Goal: Contribute content: Contribute content

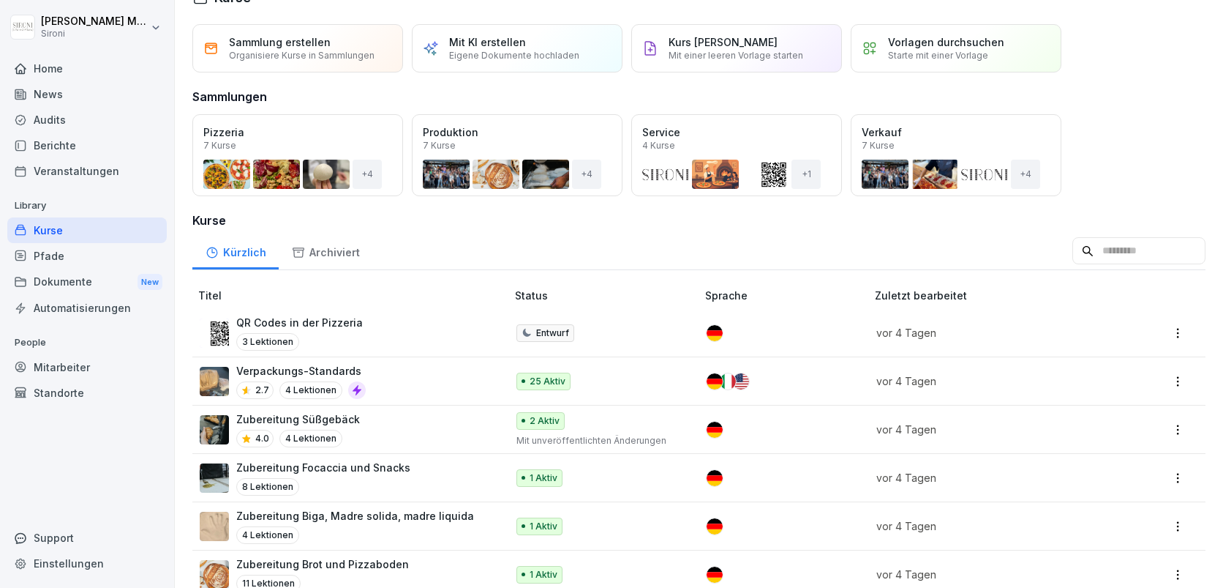
scroll to position [34, 0]
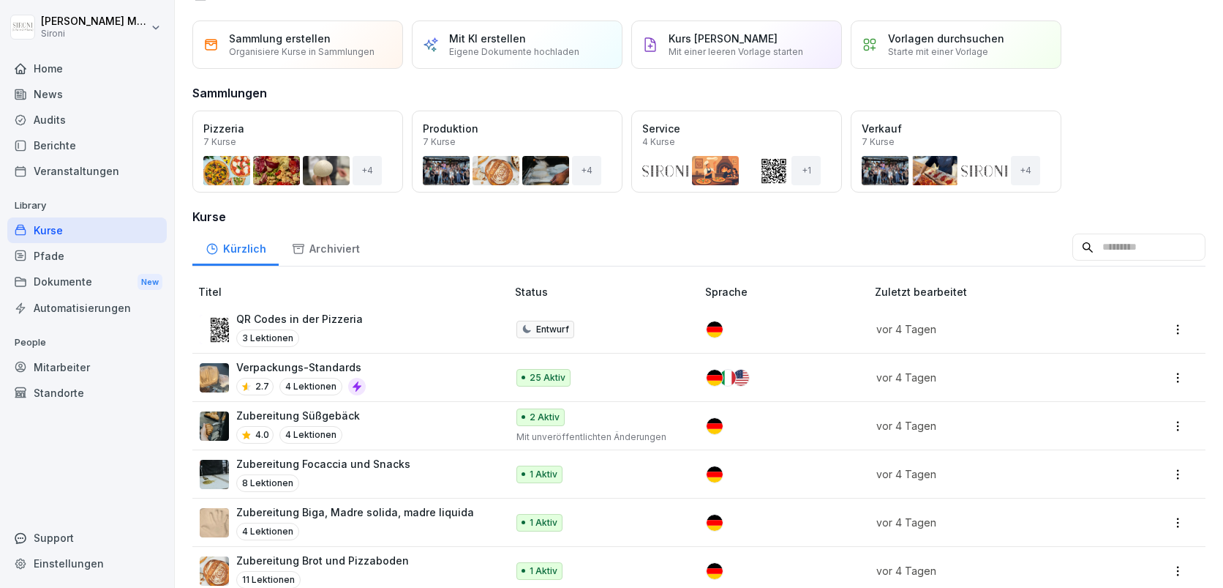
click at [59, 232] on div "Kurse" at bounding box center [87, 230] width 160 height 26
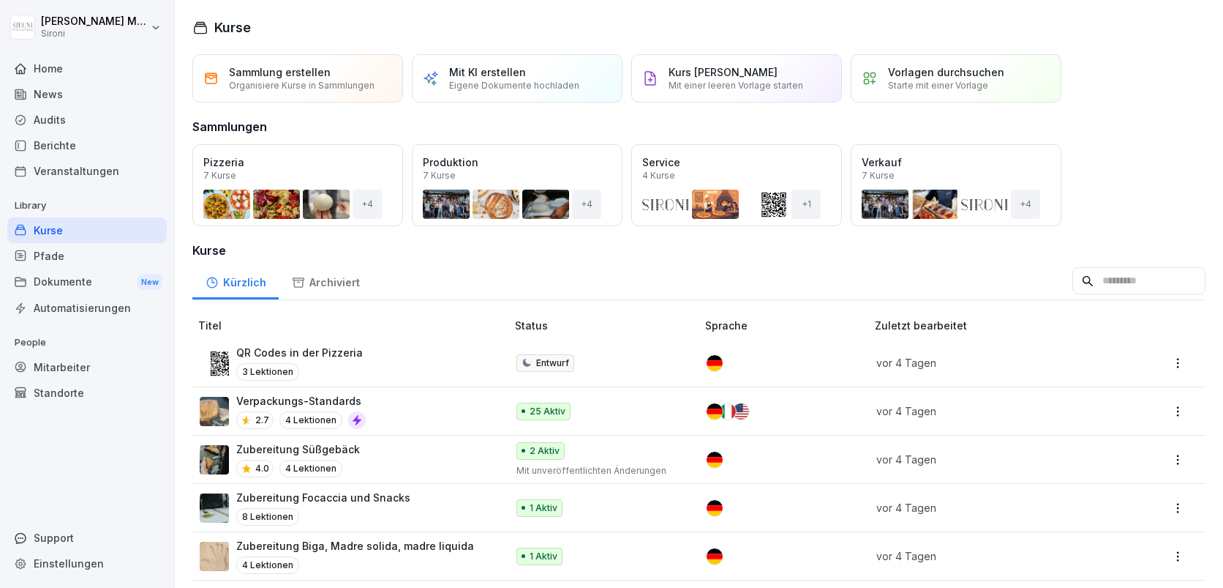
click at [367, 450] on div "Zubereitung Süßgebäck 4.0 4 Lektionen" at bounding box center [346, 459] width 292 height 36
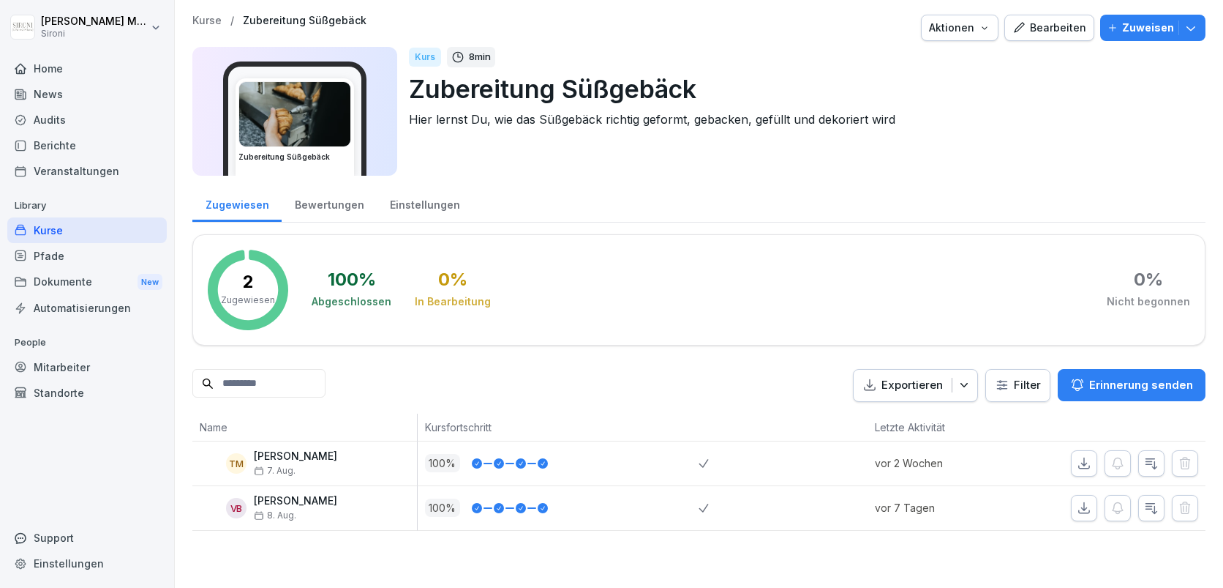
click at [58, 227] on div "Kurse" at bounding box center [87, 230] width 160 height 26
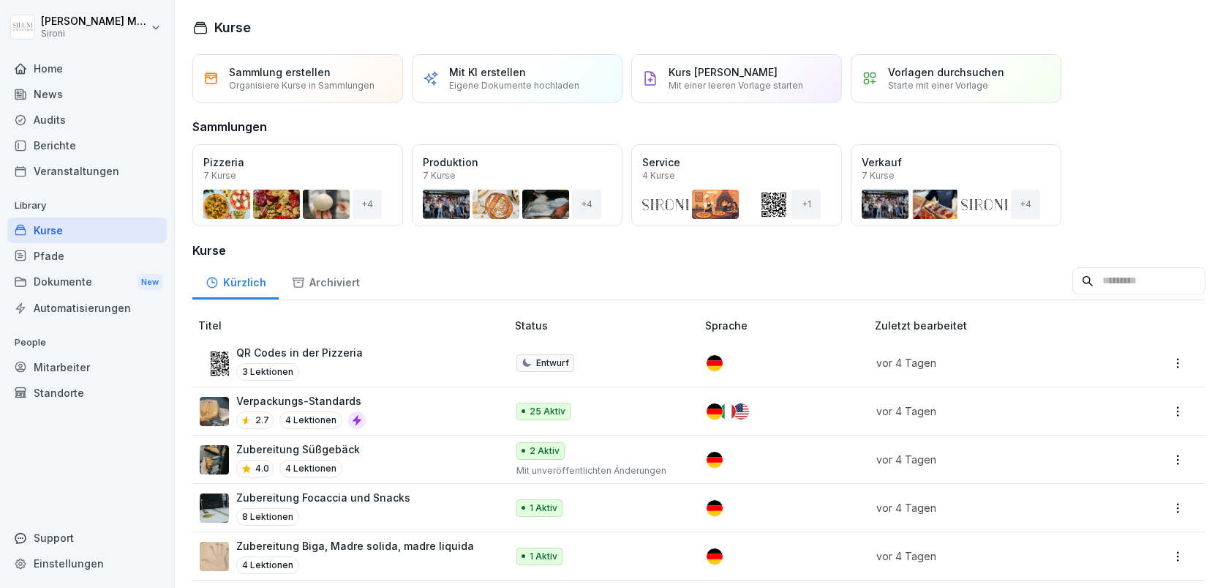
scroll to position [56, 0]
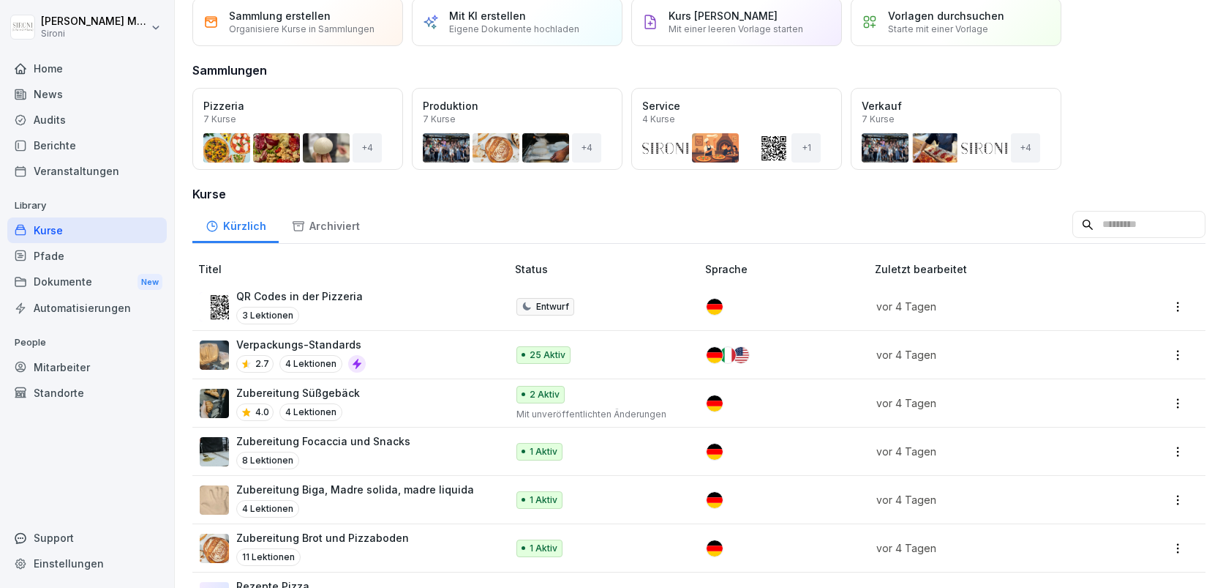
click at [328, 455] on div "8 Lektionen" at bounding box center [323, 460] width 174 height 18
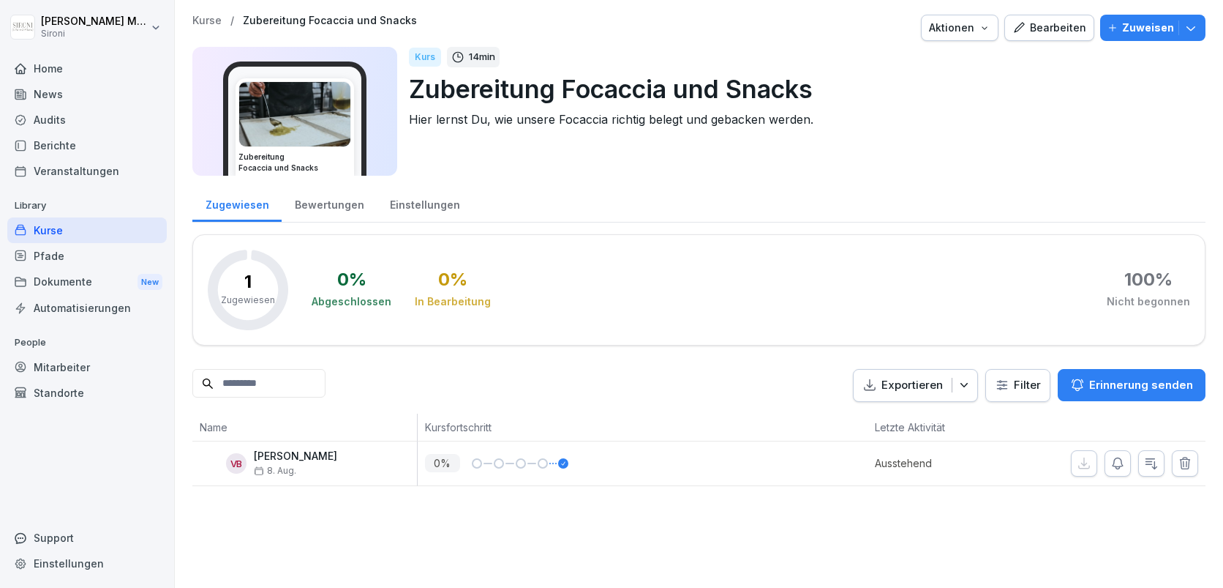
click at [67, 236] on div "Kurse" at bounding box center [87, 230] width 160 height 26
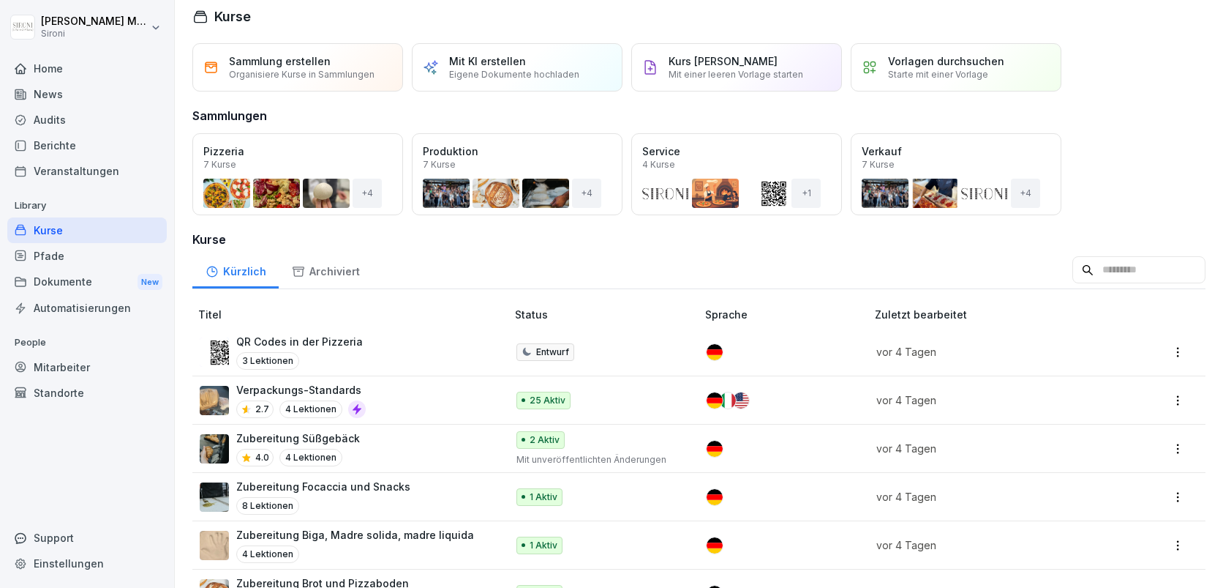
scroll to position [12, 0]
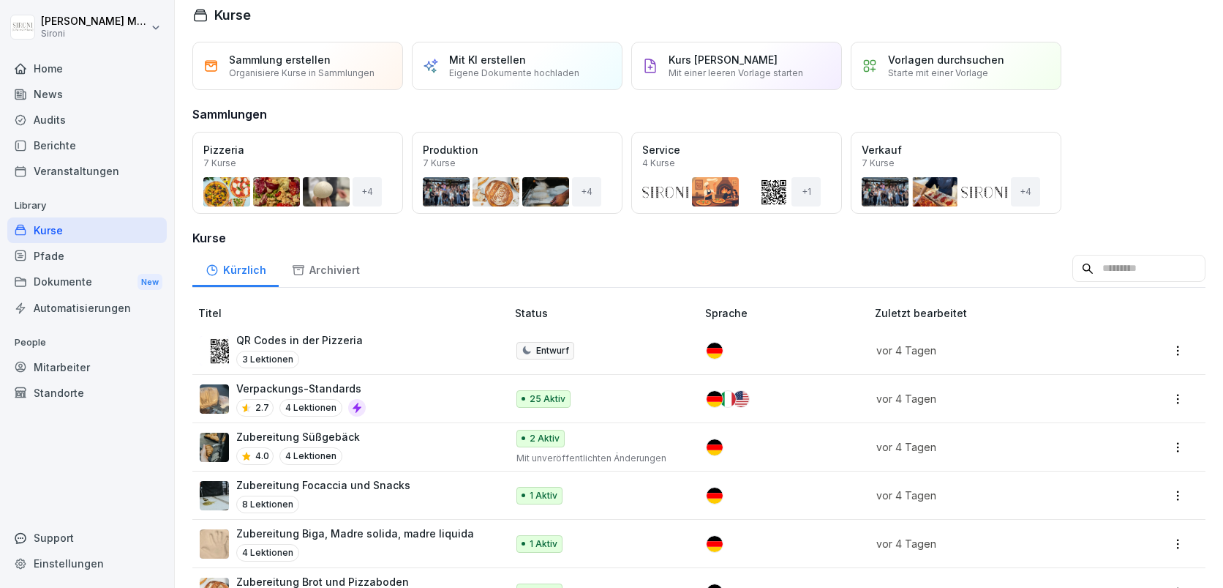
click at [318, 534] on p "Zubereitung Biga, Madre solida, madre liquida" at bounding box center [355, 532] width 238 height 15
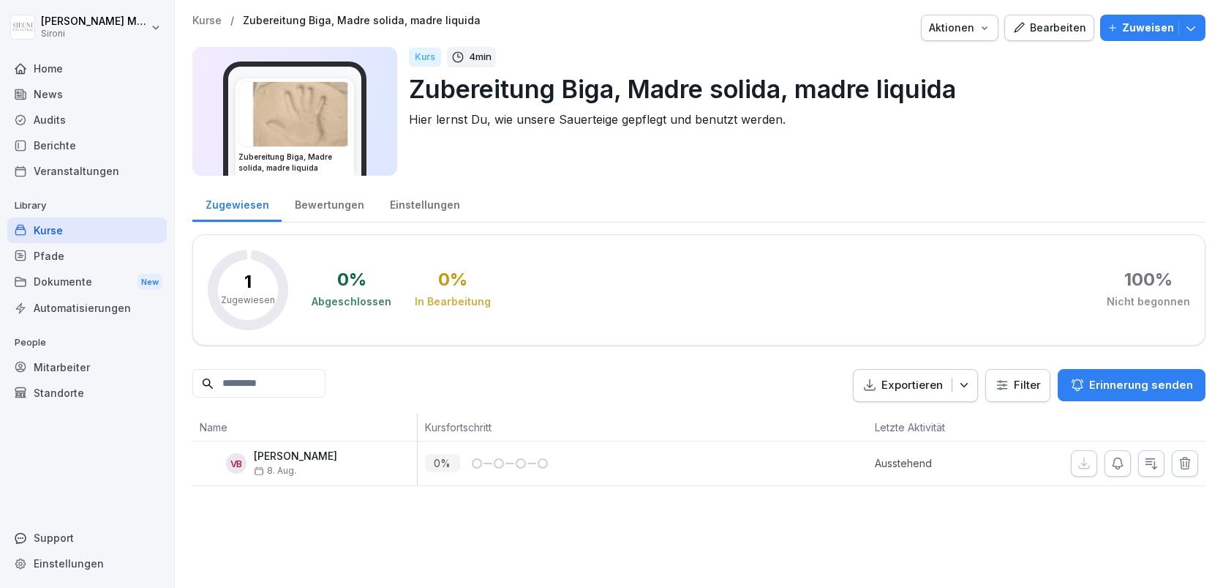
click at [69, 229] on div "Kurse" at bounding box center [87, 230] width 160 height 26
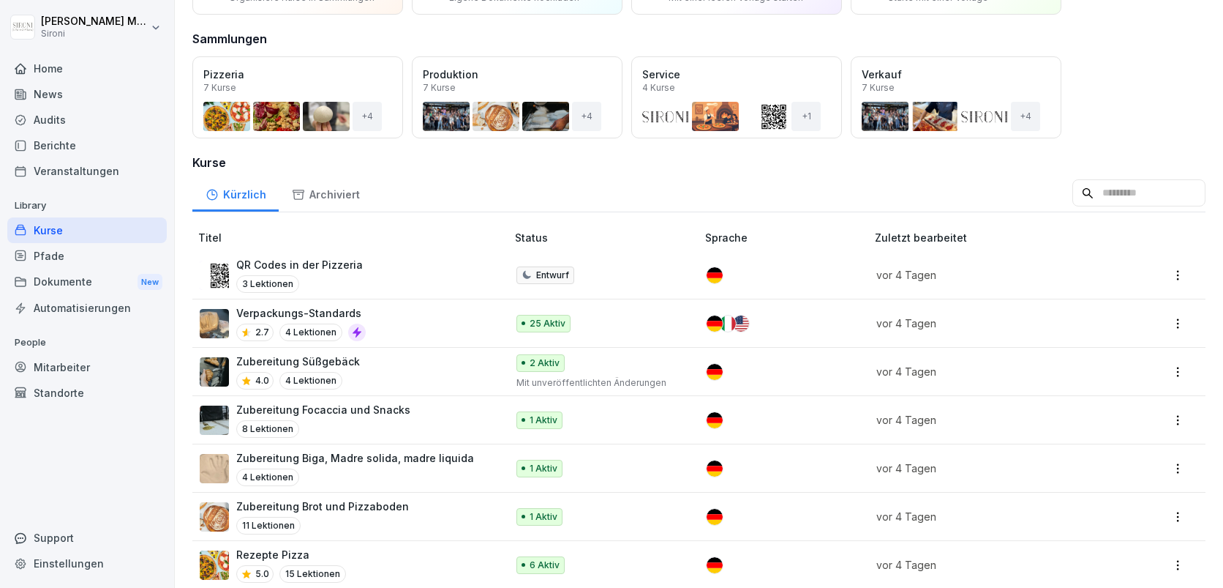
scroll to position [92, 0]
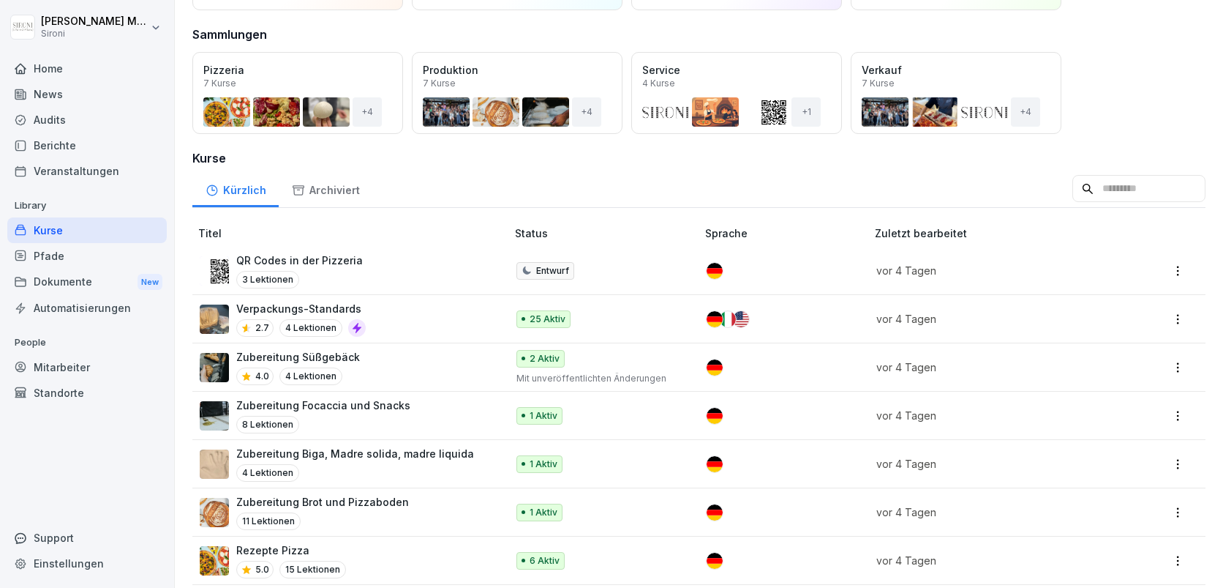
click at [271, 500] on p "Zubereitung Brot und Pizzaboden" at bounding box center [322, 501] width 173 height 15
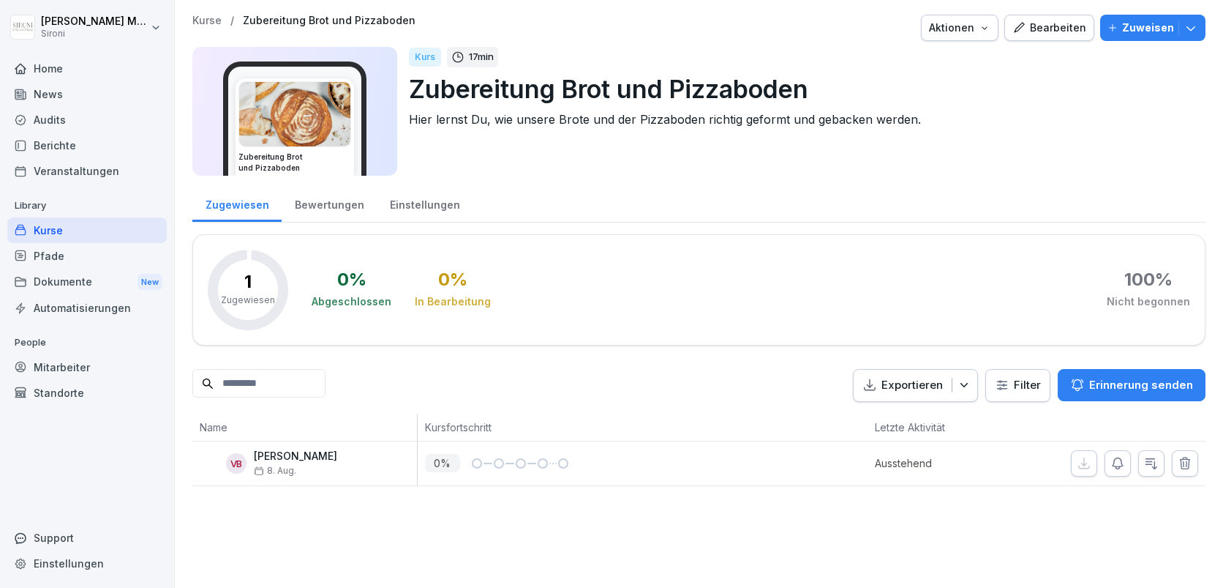
click at [36, 220] on div "Kurse" at bounding box center [87, 230] width 160 height 26
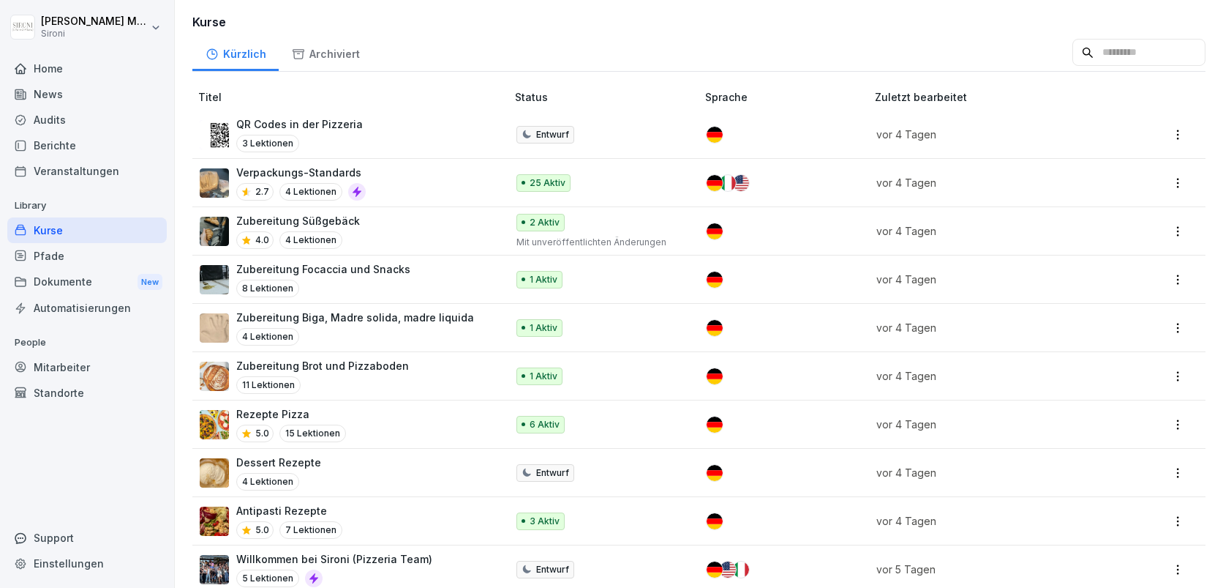
scroll to position [241, 0]
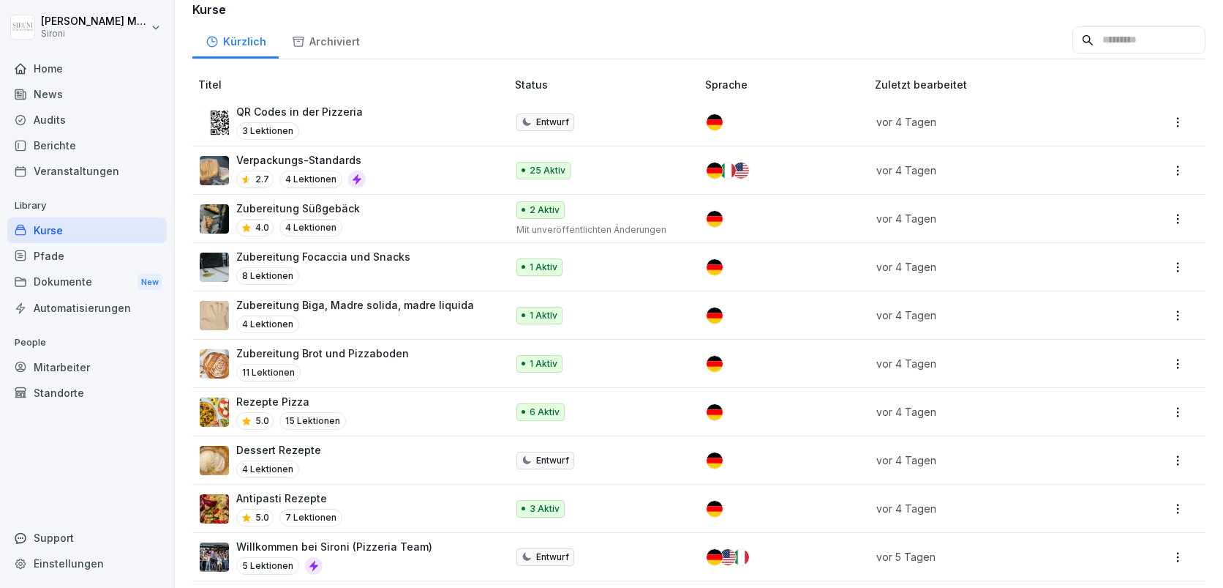
click at [312, 395] on p "Rezepte Pizza" at bounding box center [291, 401] width 110 height 15
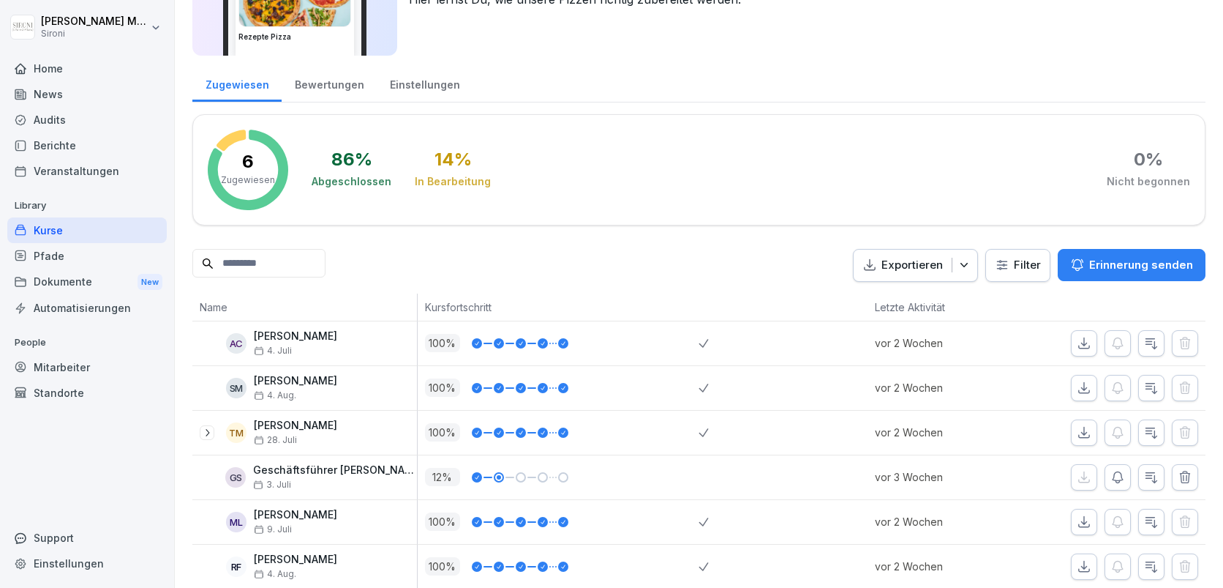
scroll to position [135, 0]
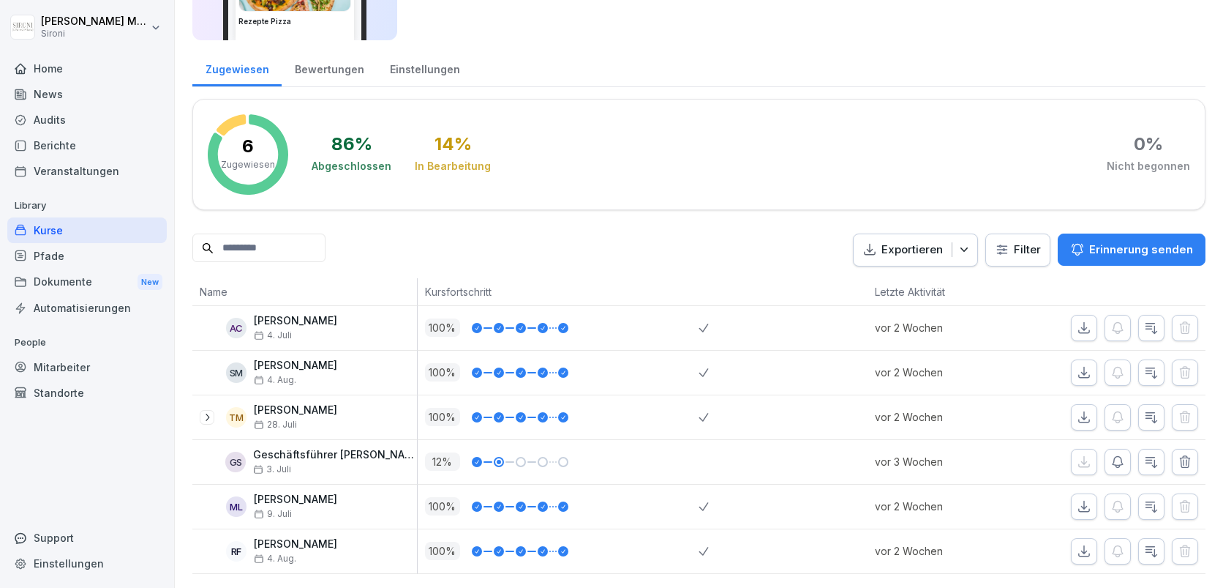
click at [61, 229] on div "Kurse" at bounding box center [87, 230] width 160 height 26
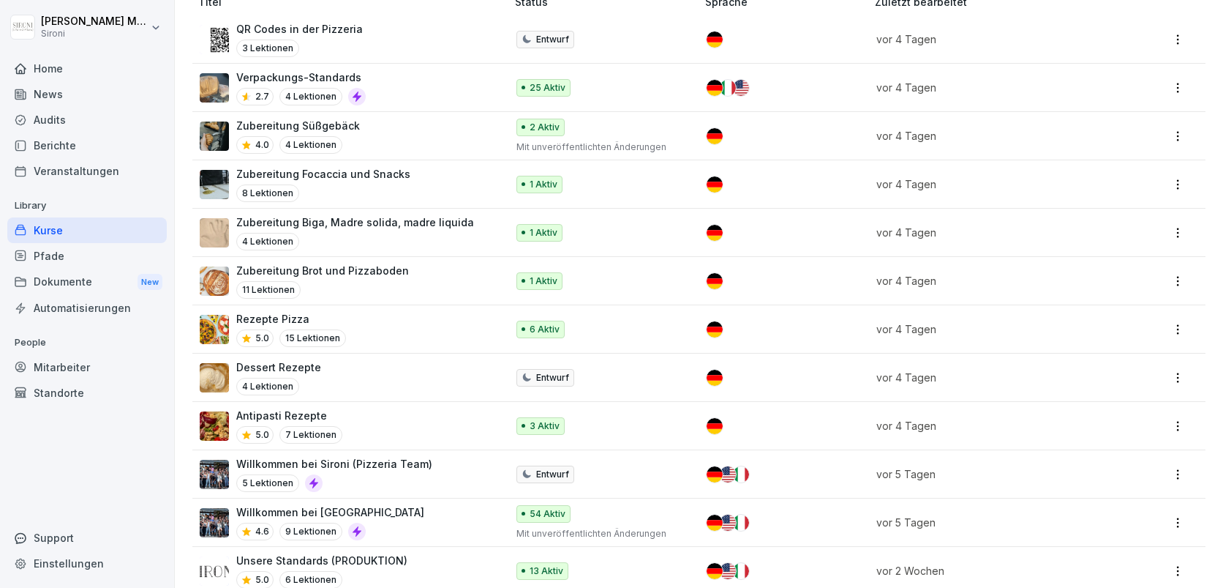
scroll to position [352, 0]
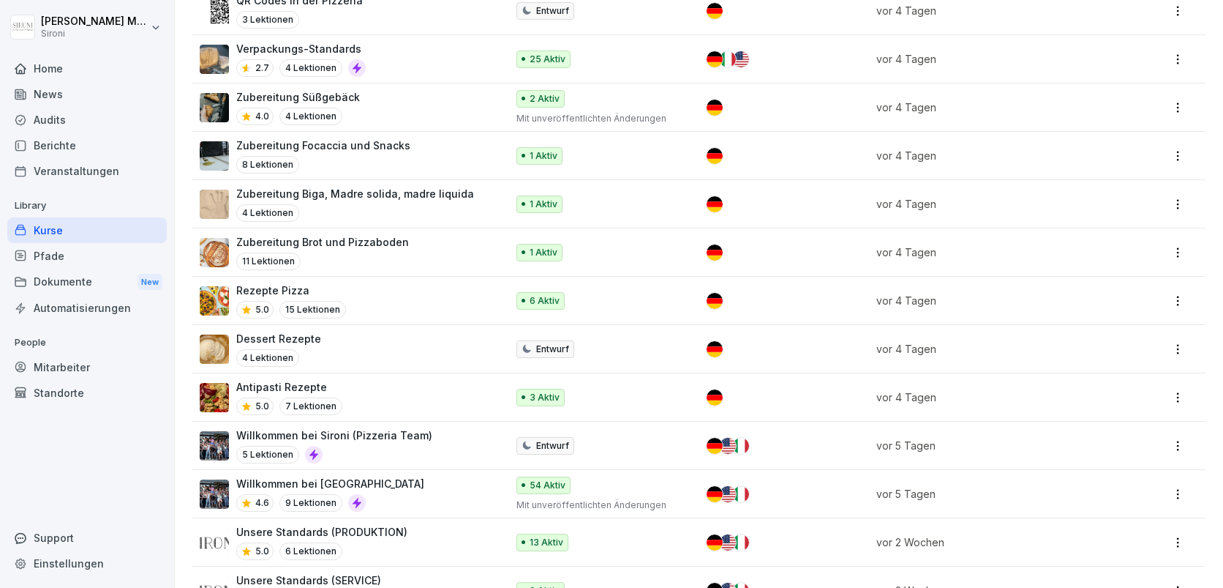
click at [323, 389] on p "Antipasti Rezepte" at bounding box center [289, 386] width 106 height 15
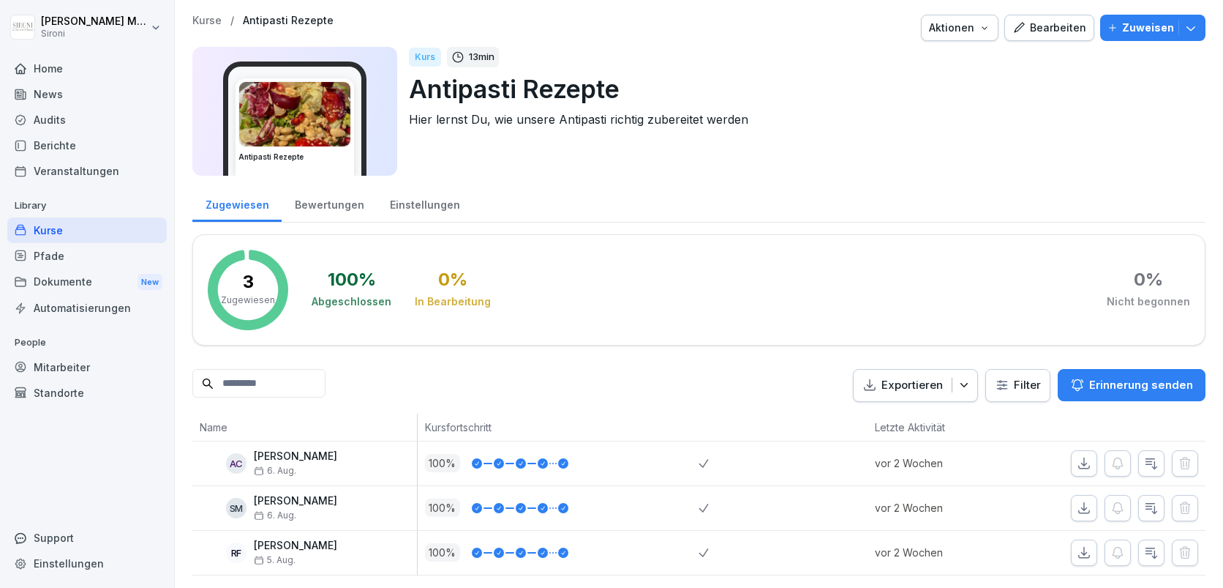
scroll to position [1, 0]
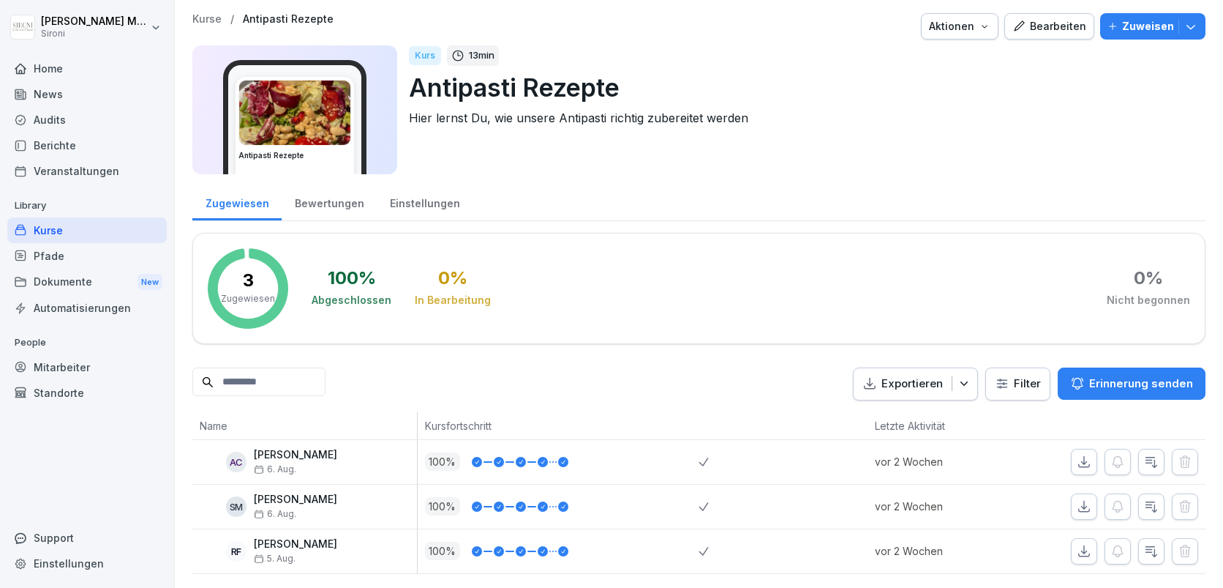
click at [48, 226] on div "Kurse" at bounding box center [87, 230] width 160 height 26
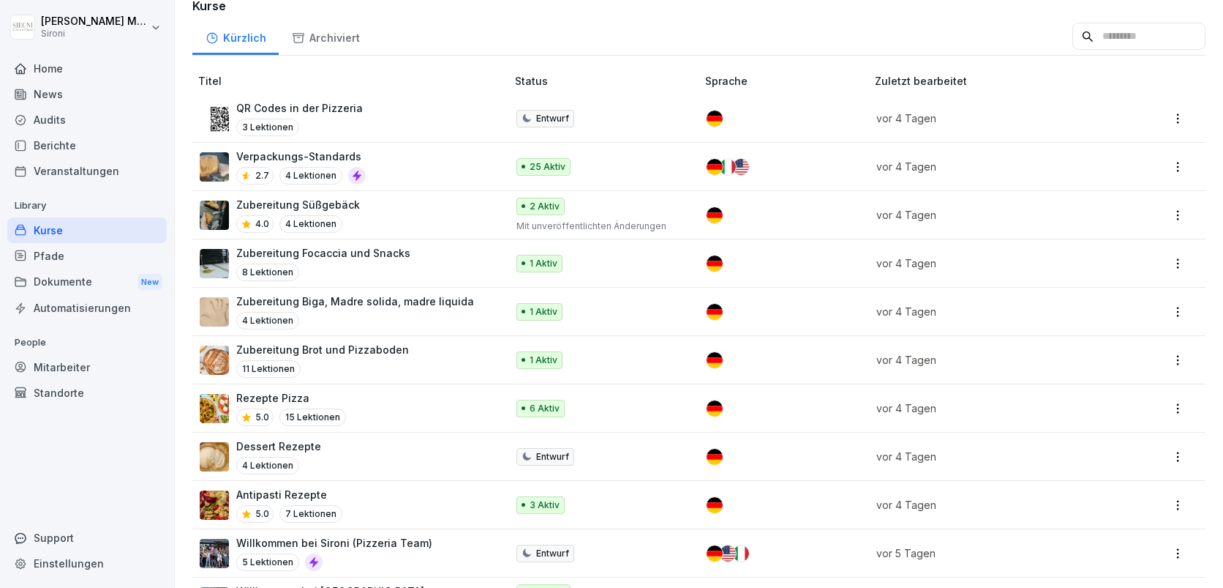
scroll to position [249, 0]
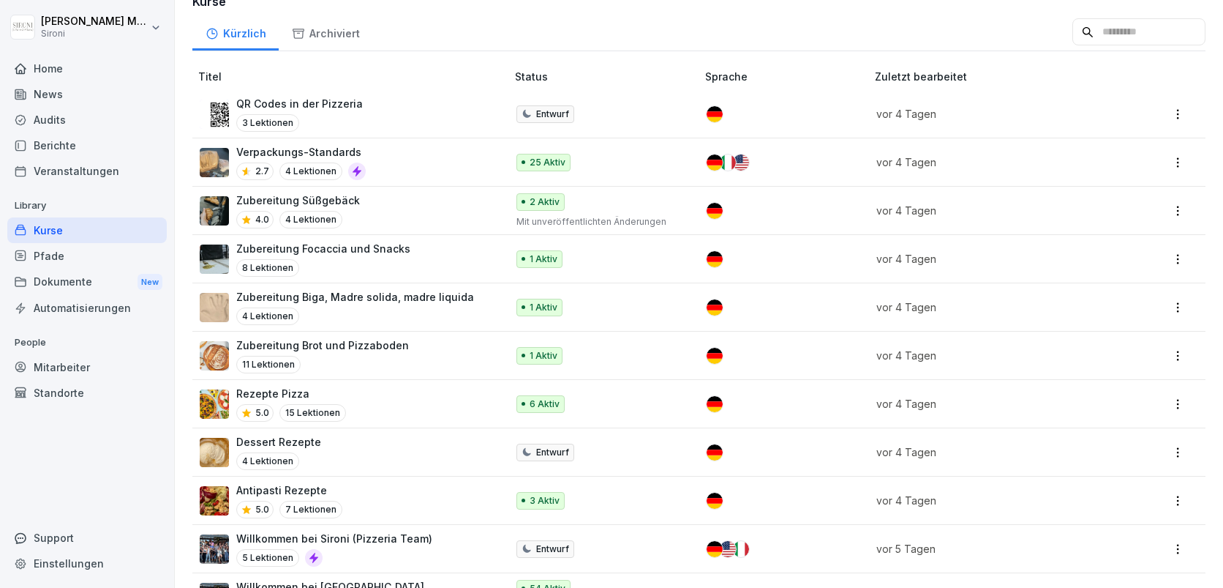
click at [278, 434] on p "Dessert Rezepte" at bounding box center [278, 441] width 85 height 15
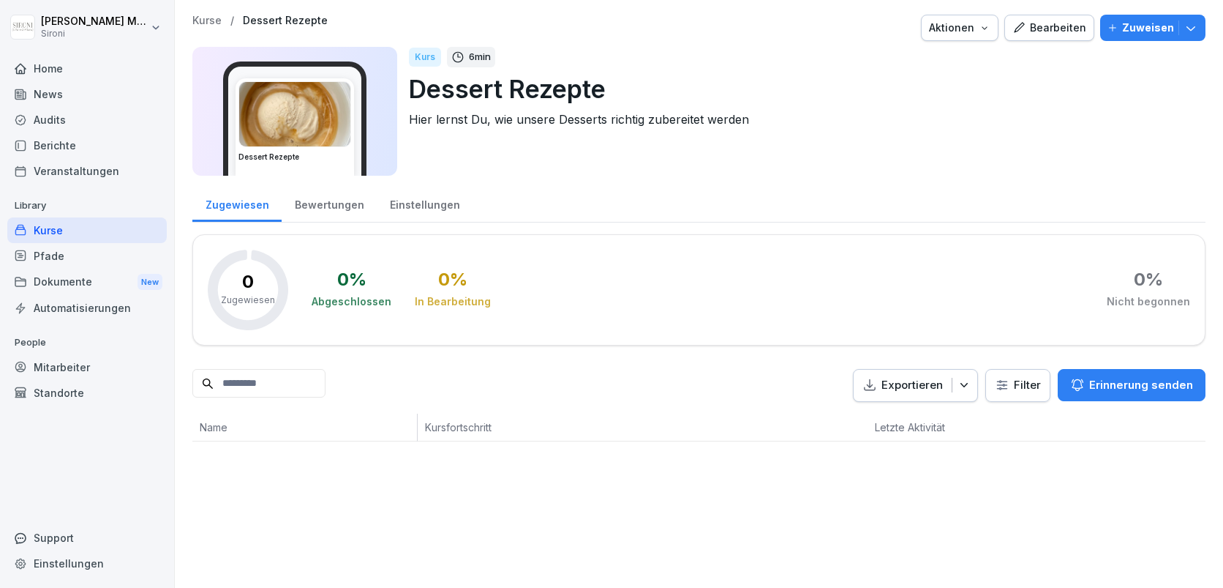
click at [313, 207] on div "Bewertungen" at bounding box center [329, 202] width 95 height 37
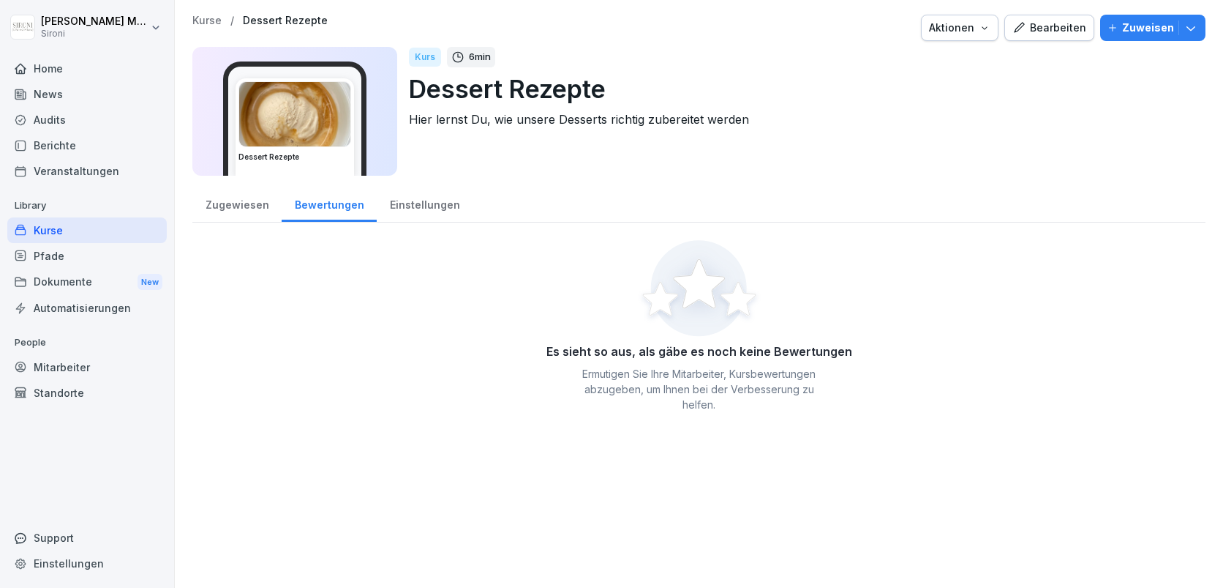
click at [229, 207] on div "Zugewiesen" at bounding box center [236, 202] width 89 height 37
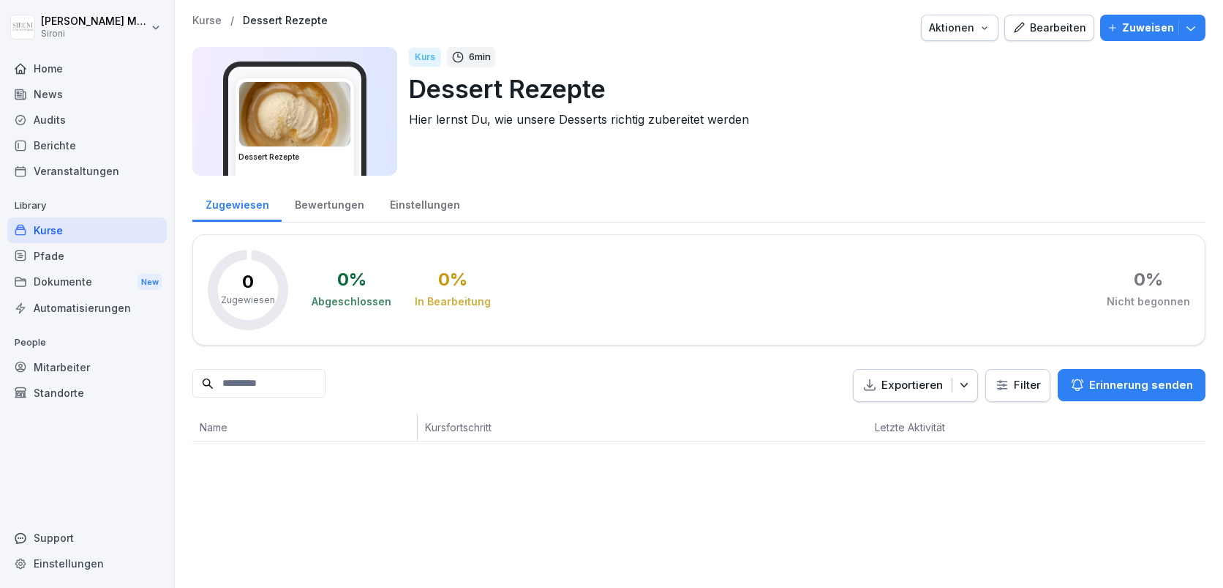
click at [1060, 29] on div "Bearbeiten" at bounding box center [1050, 28] width 74 height 16
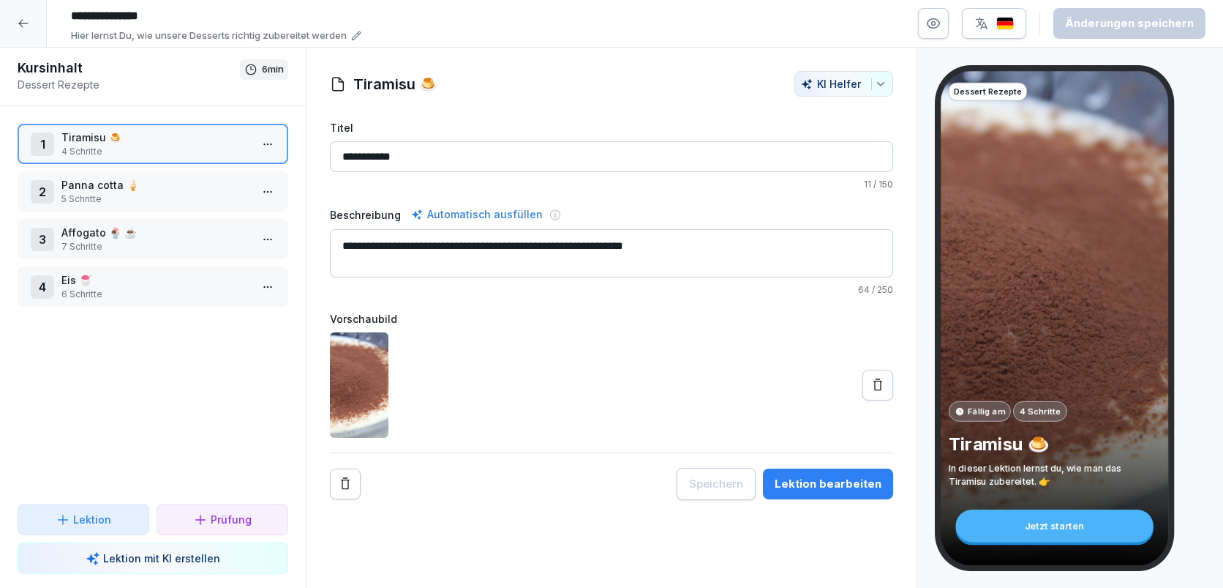
click at [160, 191] on p "Panna cotta 🍦" at bounding box center [155, 184] width 189 height 15
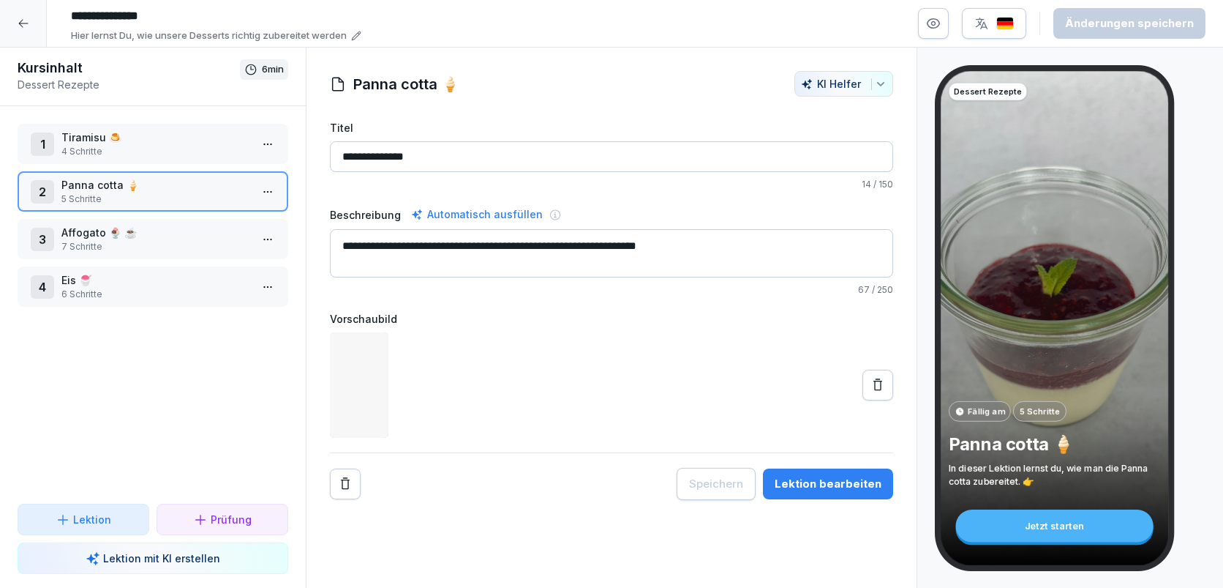
click at [143, 238] on p "Affogato 🍨 ☕️" at bounding box center [155, 232] width 189 height 15
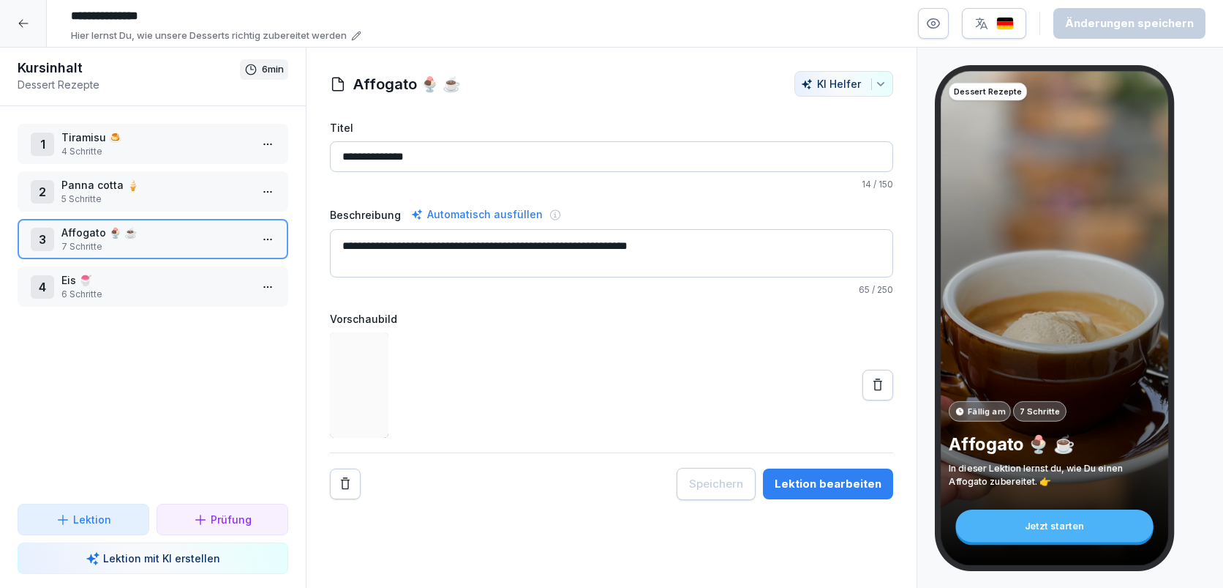
click at [137, 276] on p "Eis 🍧" at bounding box center [155, 279] width 189 height 15
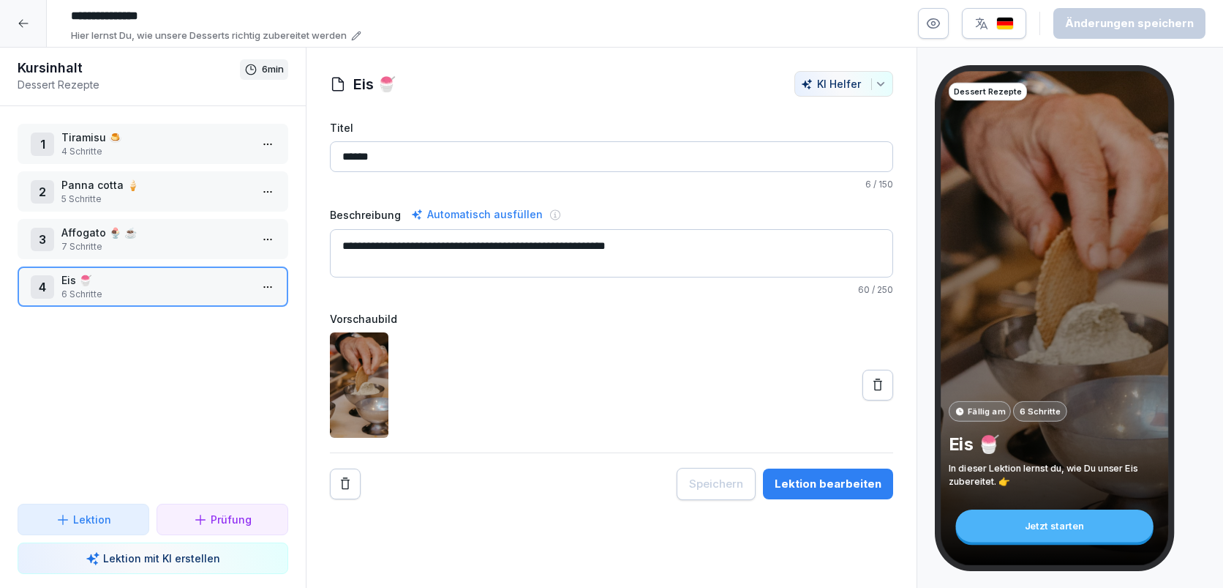
click at [27, 22] on icon at bounding box center [24, 24] width 12 height 12
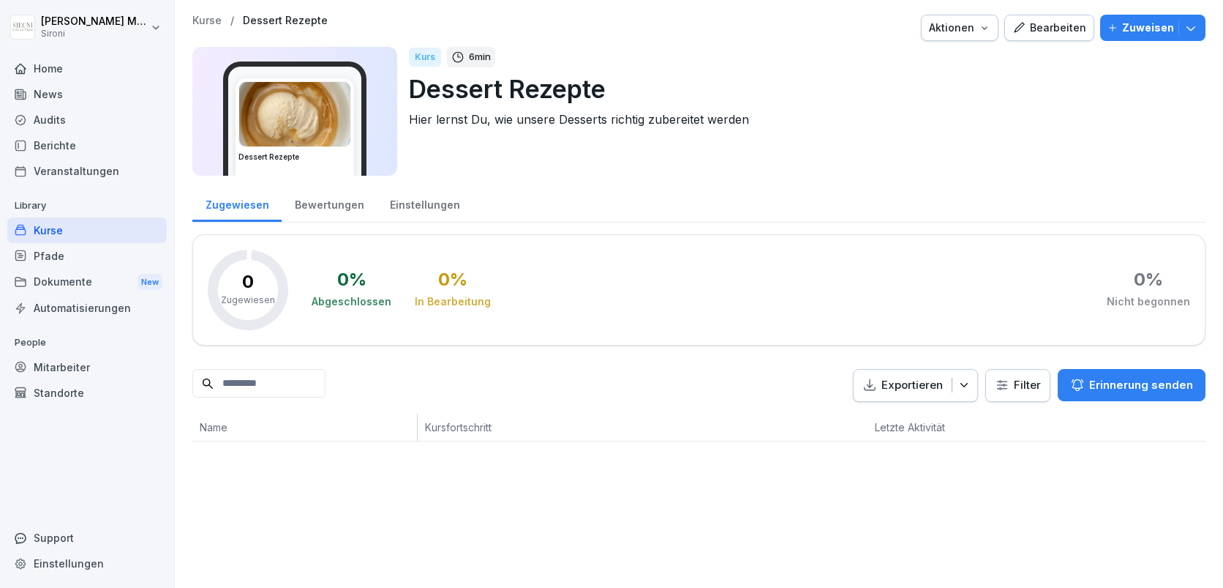
click at [1195, 29] on icon "button" at bounding box center [1191, 27] width 15 height 15
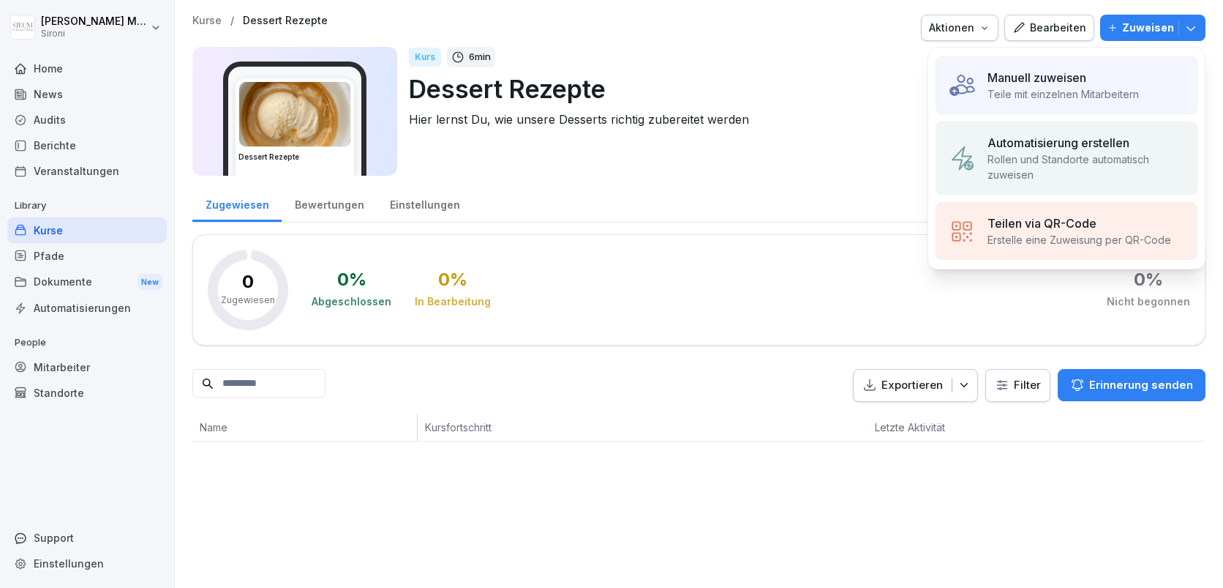
click at [1031, 75] on p "Manuell zuweisen" at bounding box center [1037, 78] width 99 height 18
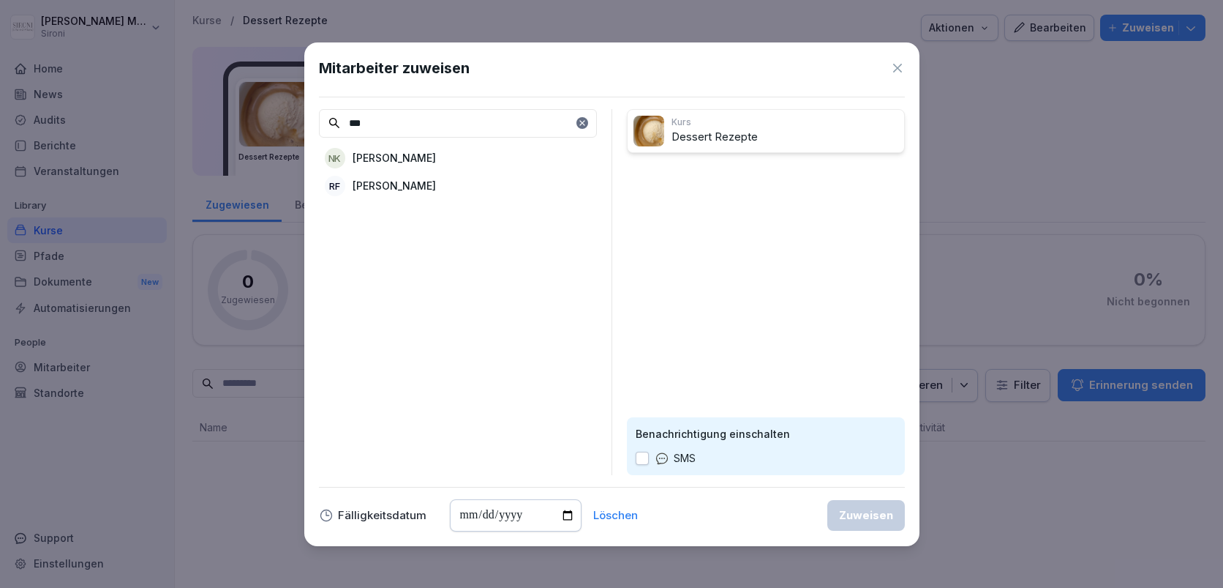
type input "***"
click at [405, 179] on p "[PERSON_NAME]" at bounding box center [394, 185] width 83 height 15
click at [868, 508] on div "Zuweisen" at bounding box center [866, 515] width 54 height 16
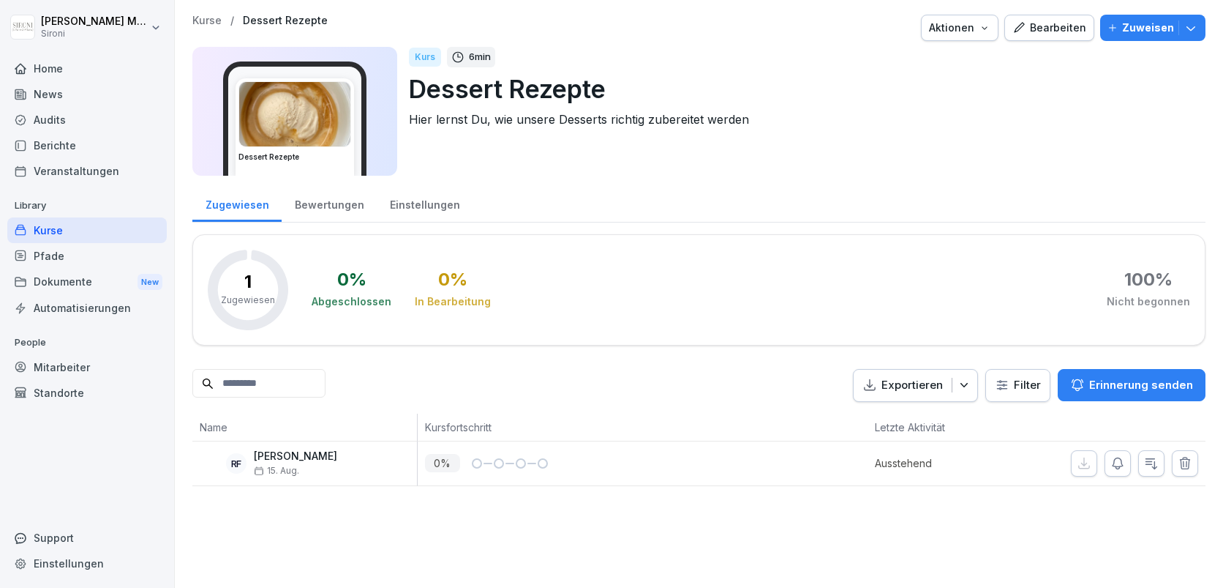
click at [41, 228] on div "Kurse" at bounding box center [87, 230] width 160 height 26
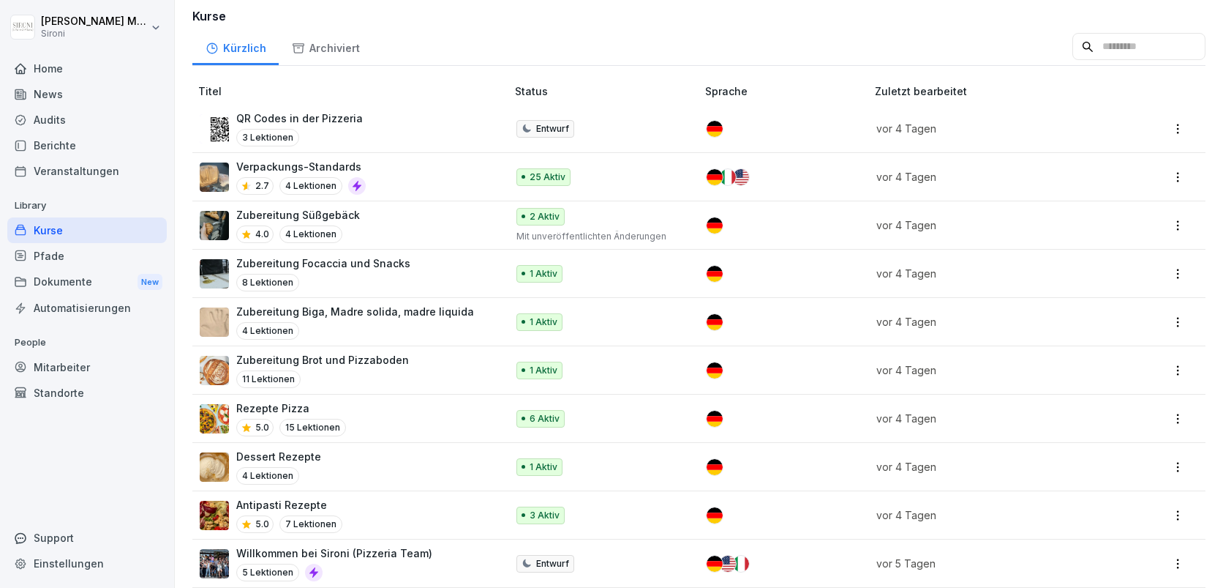
scroll to position [246, 0]
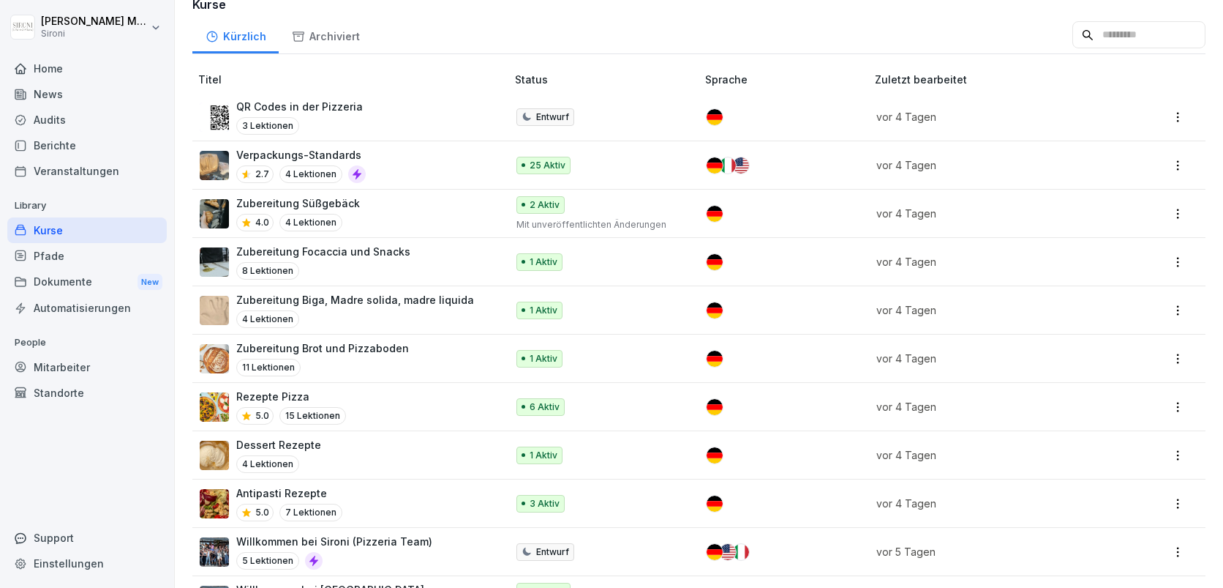
click at [302, 383] on td "Rezepte Pizza 5.0 15 Lektionen" at bounding box center [350, 407] width 317 height 48
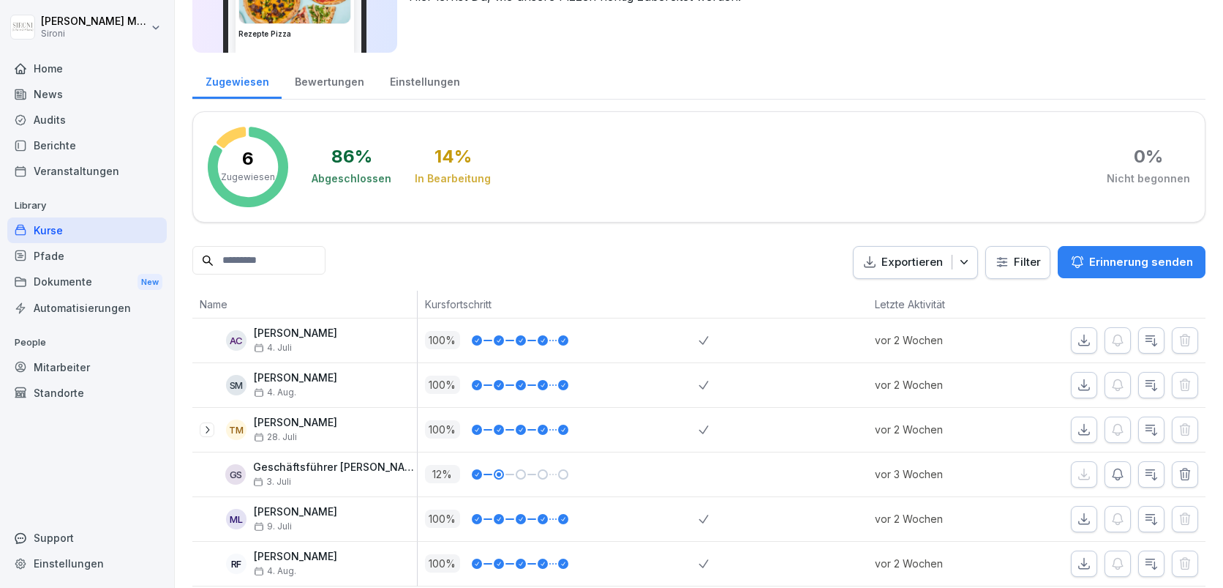
scroll to position [135, 0]
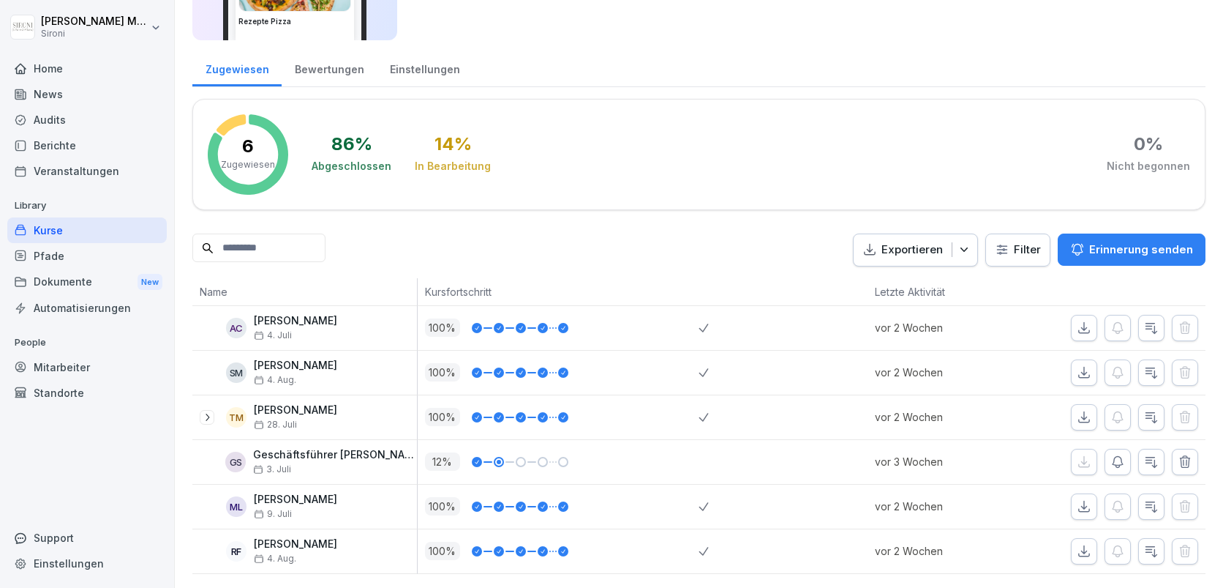
click at [53, 226] on div "Kurse" at bounding box center [87, 230] width 160 height 26
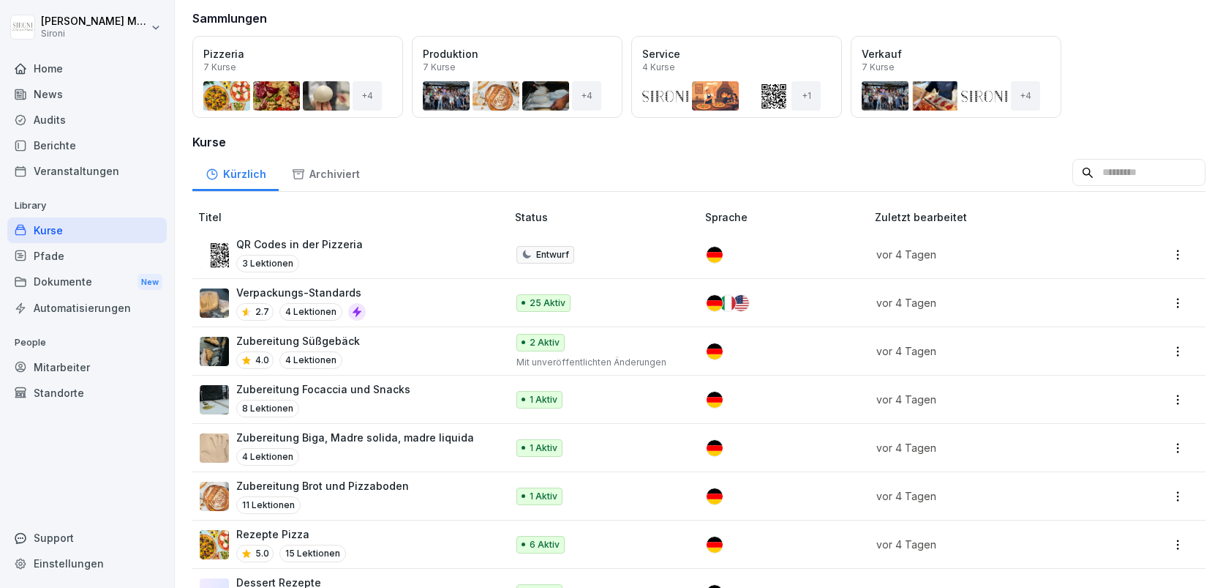
scroll to position [318, 0]
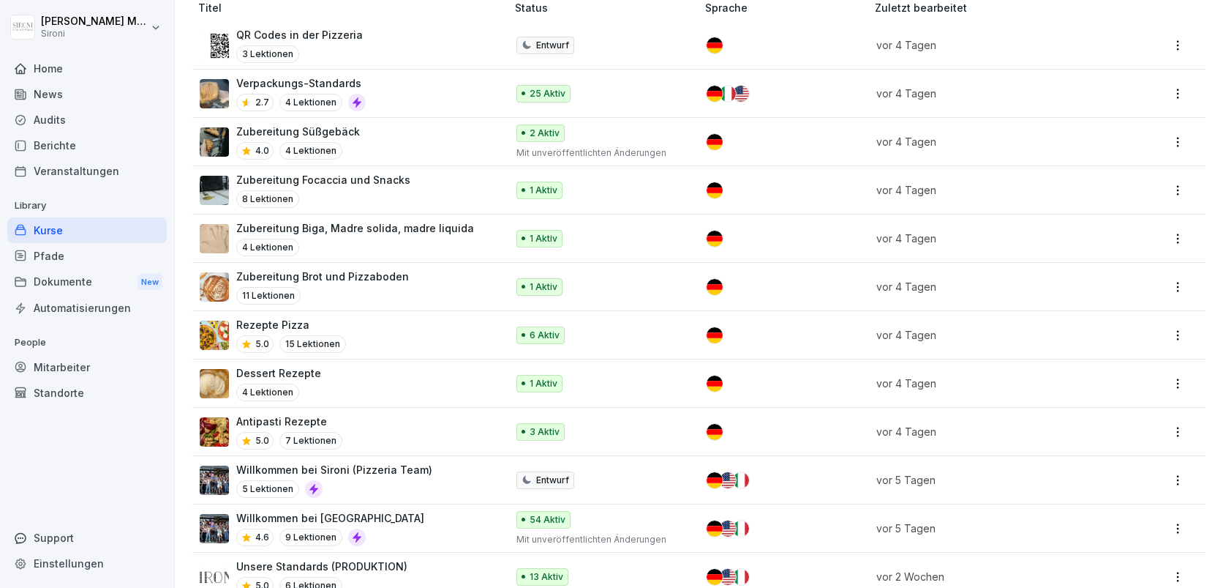
click at [291, 416] on p "Antipasti Rezepte" at bounding box center [289, 420] width 106 height 15
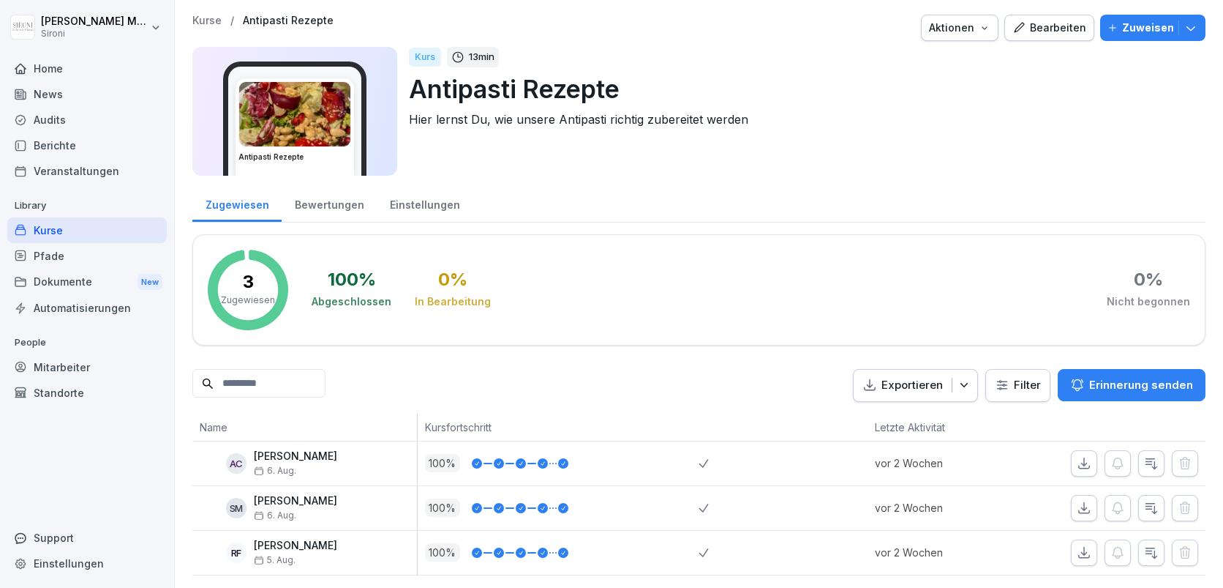
click at [1050, 32] on div "Bearbeiten" at bounding box center [1050, 28] width 74 height 16
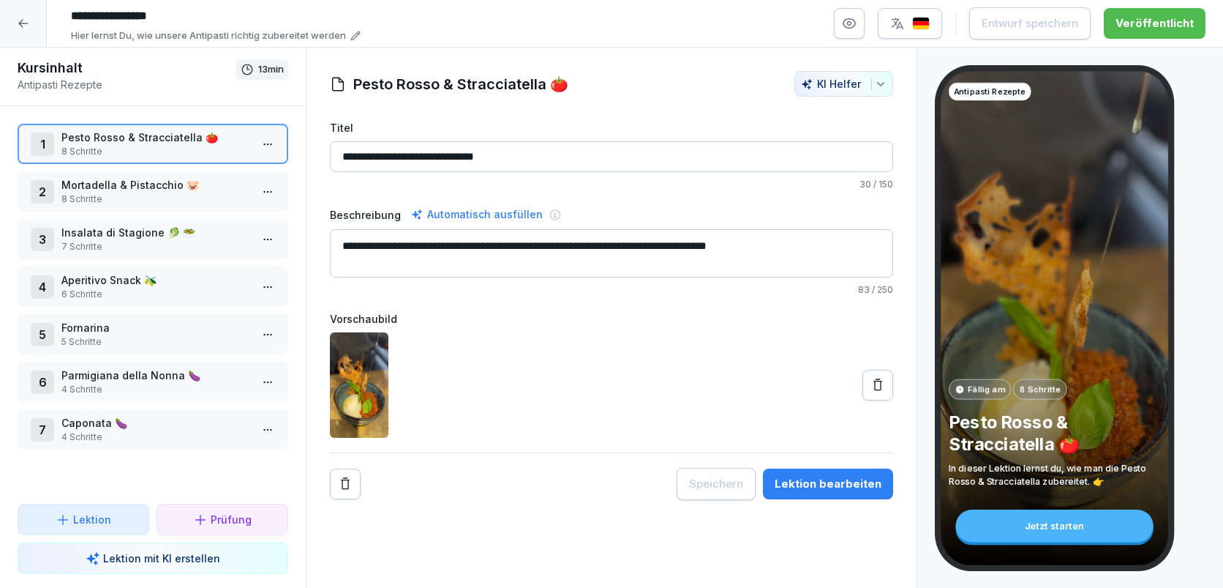
click at [141, 186] on p "Mortadella & Pistacchio 🐷" at bounding box center [155, 184] width 189 height 15
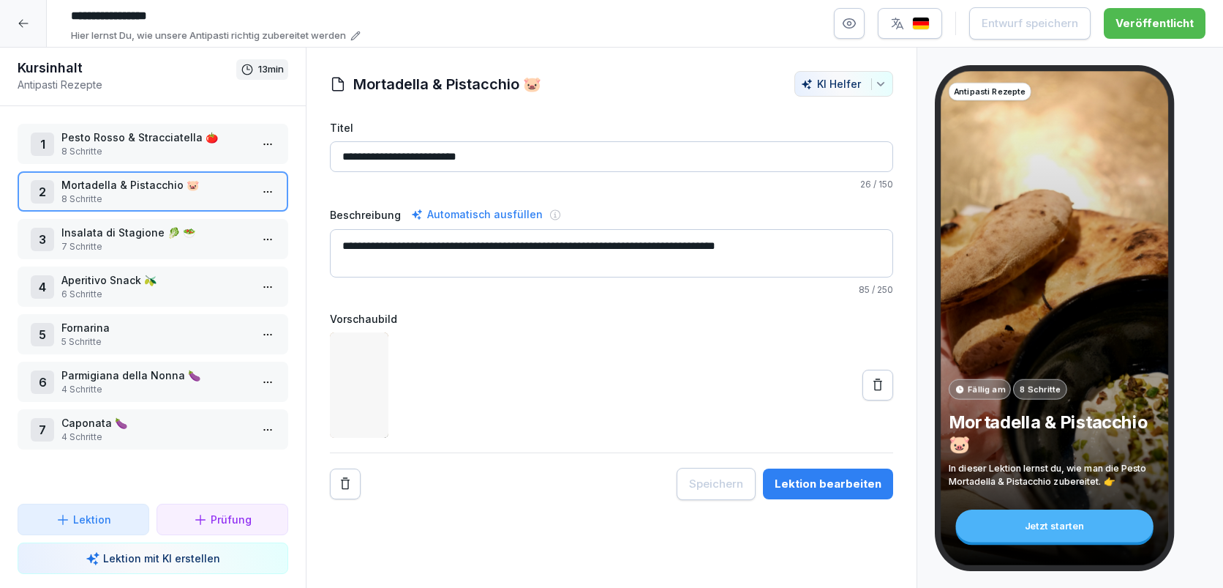
click at [119, 236] on p "Insalata di Stagione 🥬 🥗" at bounding box center [155, 232] width 189 height 15
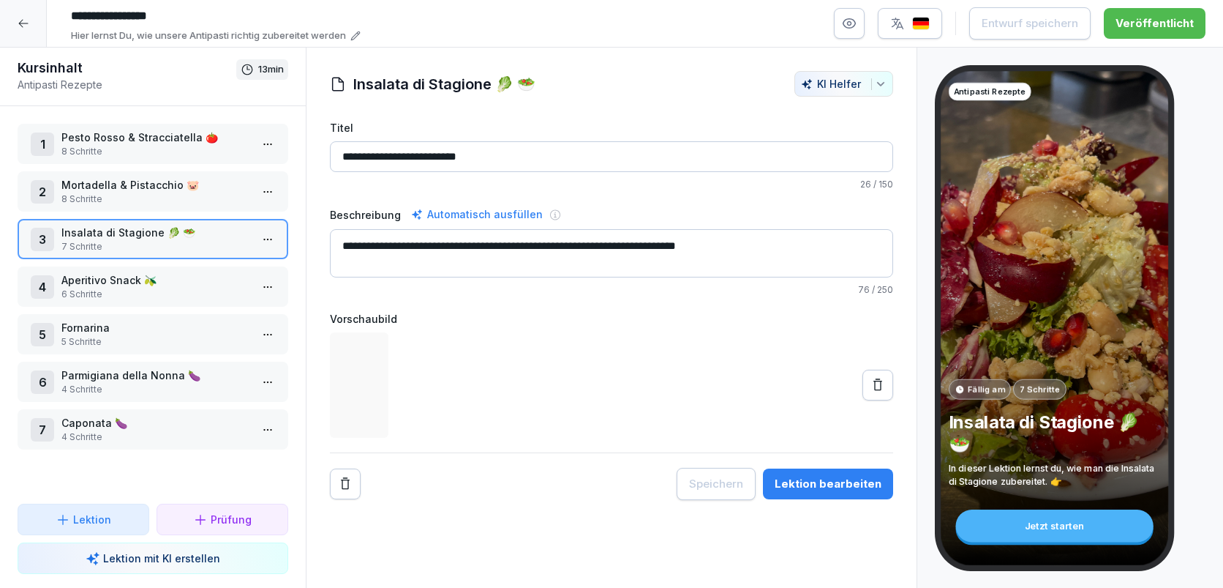
click at [108, 281] on p "Aperitivo Snack 🫒" at bounding box center [155, 279] width 189 height 15
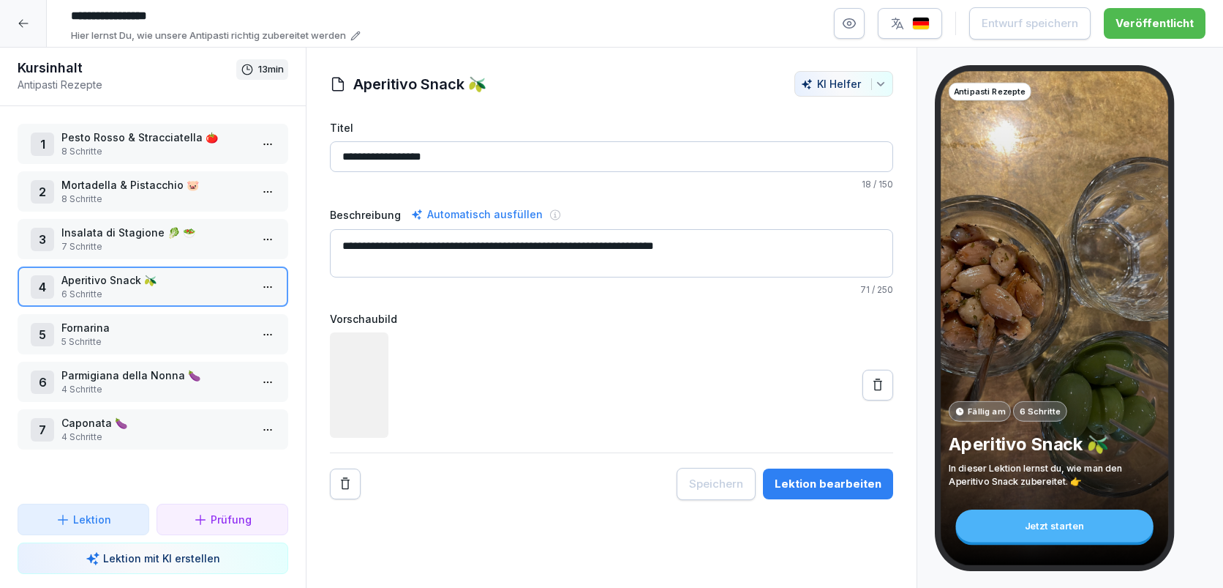
click at [97, 326] on p "Fornarina" at bounding box center [155, 327] width 189 height 15
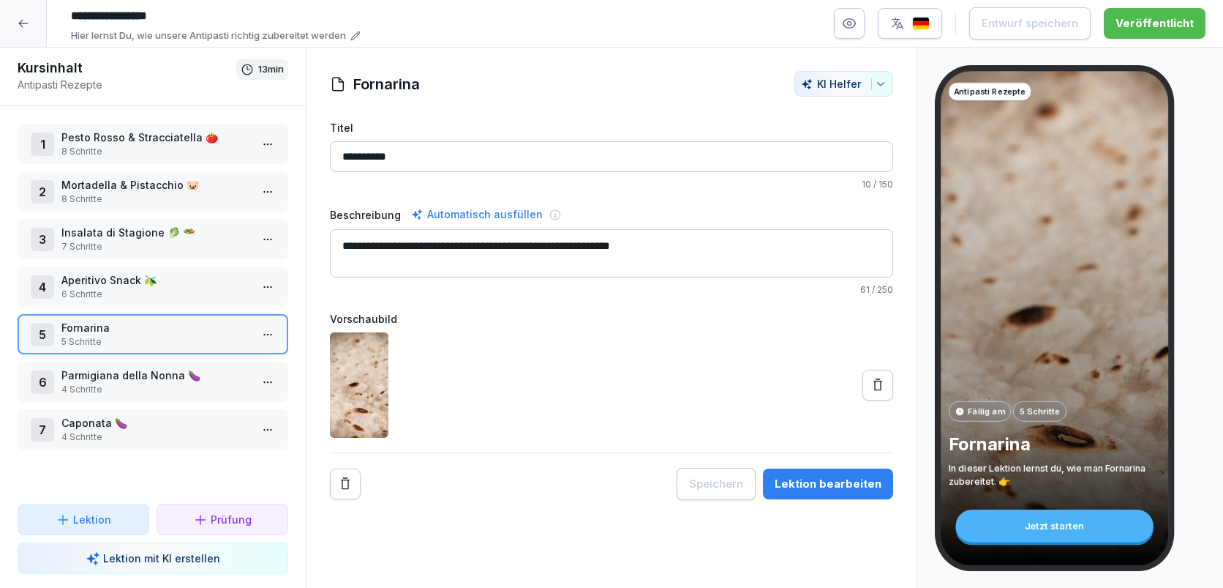
click at [98, 389] on p "4 Schritte" at bounding box center [155, 389] width 189 height 13
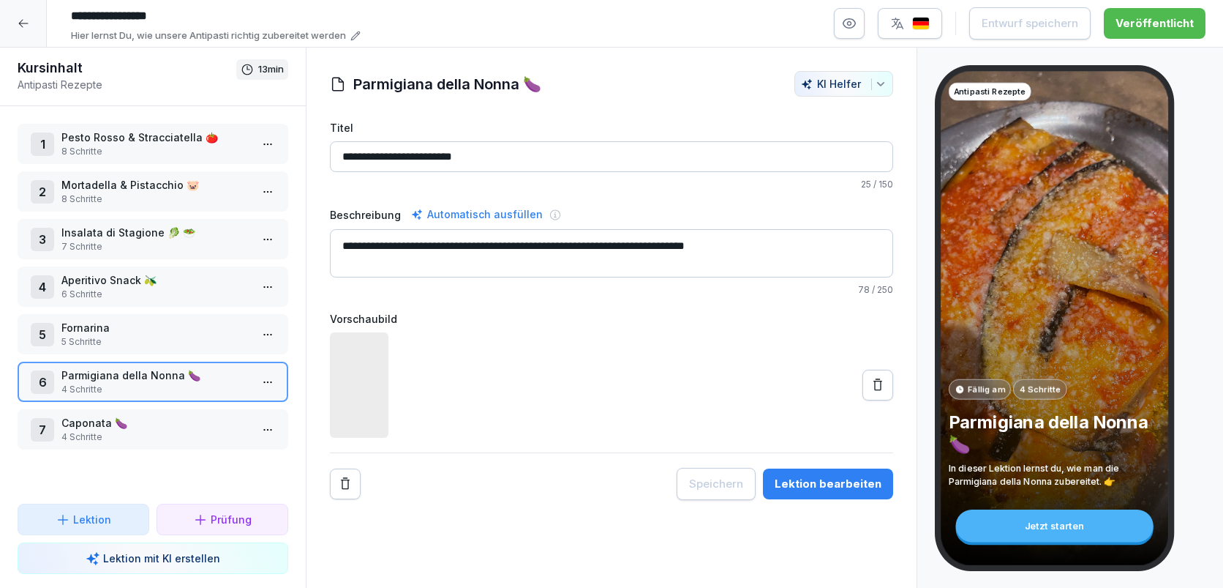
click at [108, 419] on p "Caponata 🍆" at bounding box center [155, 422] width 189 height 15
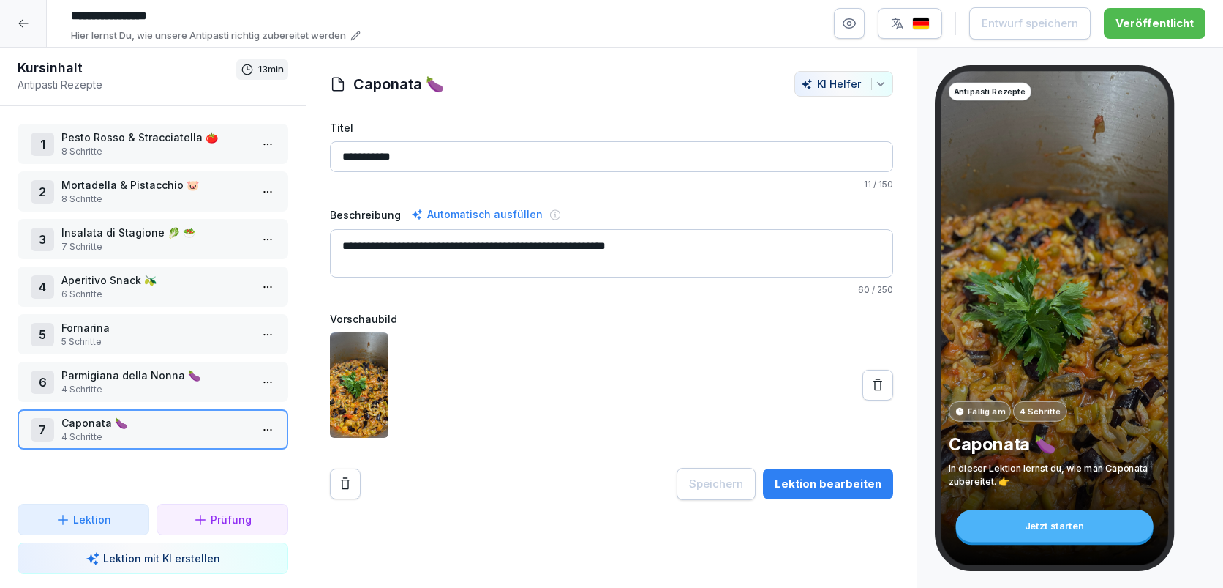
click at [96, 288] on p "6 Schritte" at bounding box center [155, 294] width 189 height 13
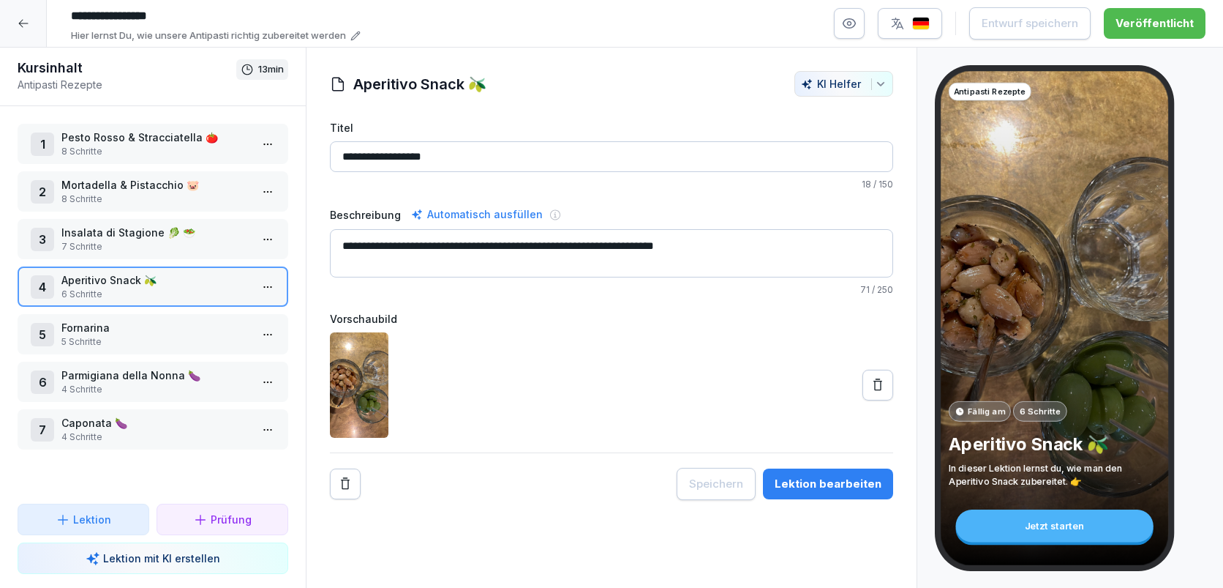
click at [691, 247] on textarea "**********" at bounding box center [611, 253] width 563 height 48
click at [727, 250] on textarea "**********" at bounding box center [611, 253] width 563 height 48
click at [261, 283] on html "**********" at bounding box center [611, 294] width 1223 height 588
click at [235, 307] on div "Schritte bearbeiten" at bounding box center [213, 315] width 124 height 27
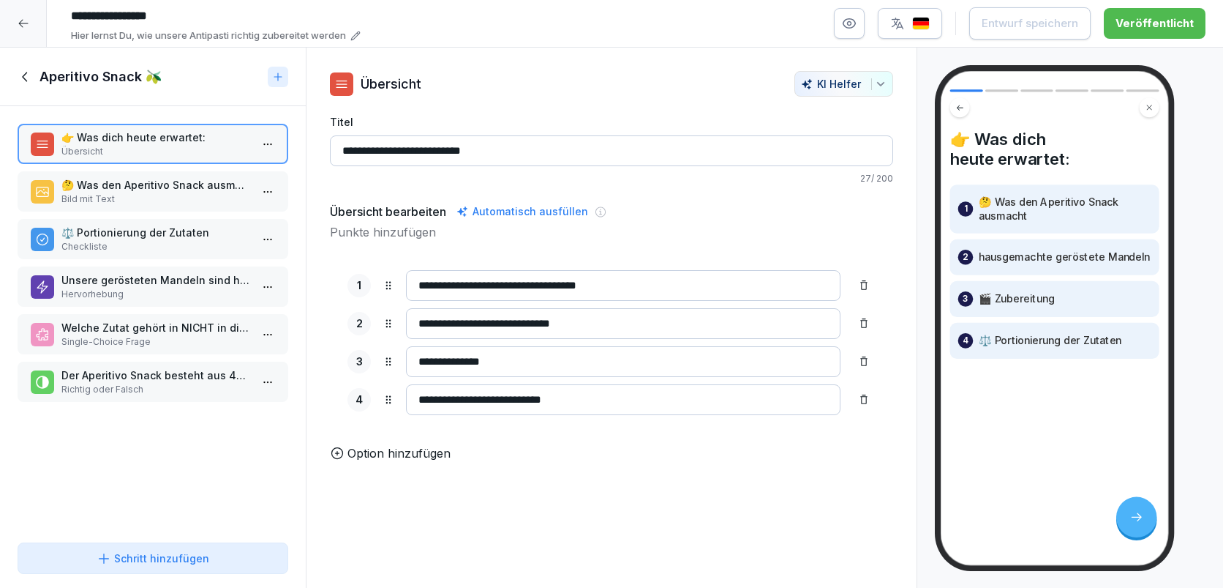
click at [194, 203] on p "Bild mit Text" at bounding box center [155, 198] width 189 height 13
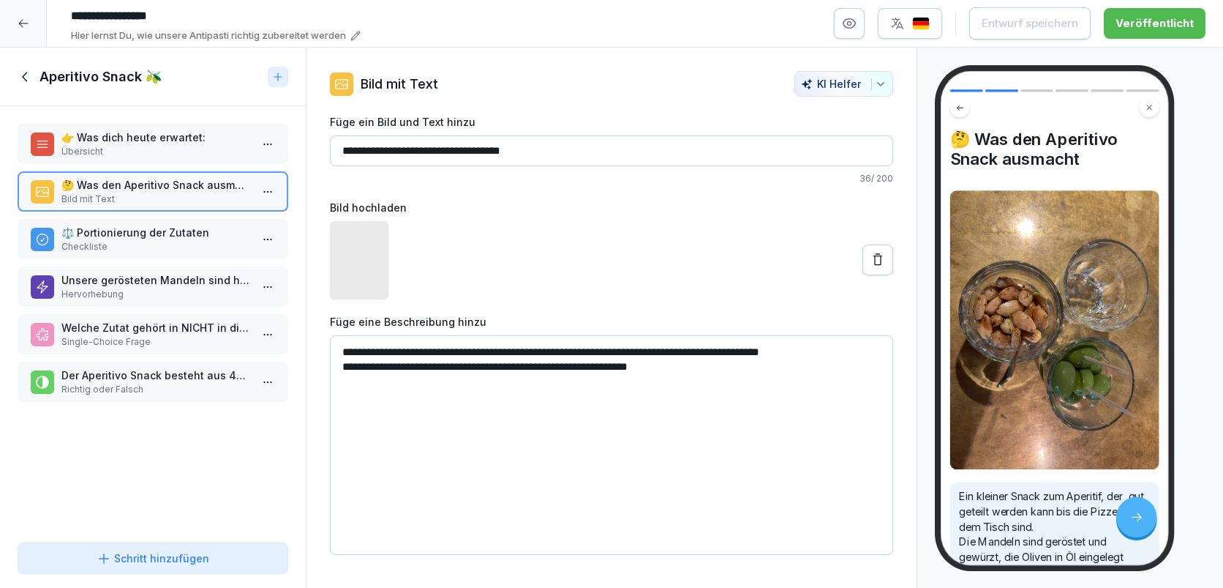
click at [730, 371] on textarea "**********" at bounding box center [611, 445] width 563 height 220
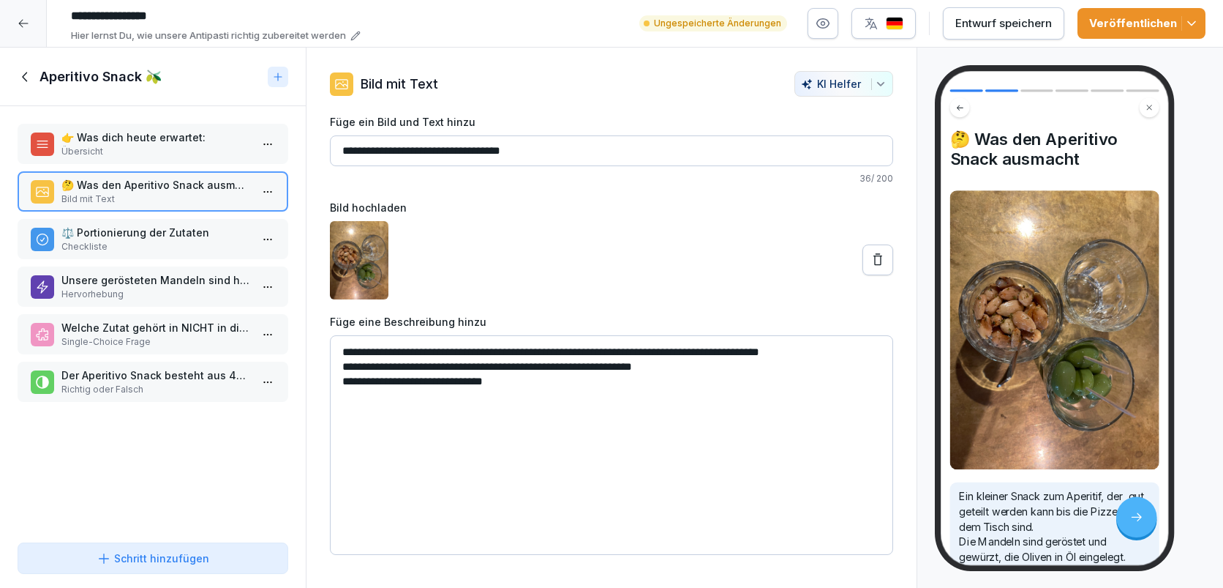
type textarea "**********"
click at [1008, 31] on button "Entwurf speichern" at bounding box center [1003, 23] width 121 height 32
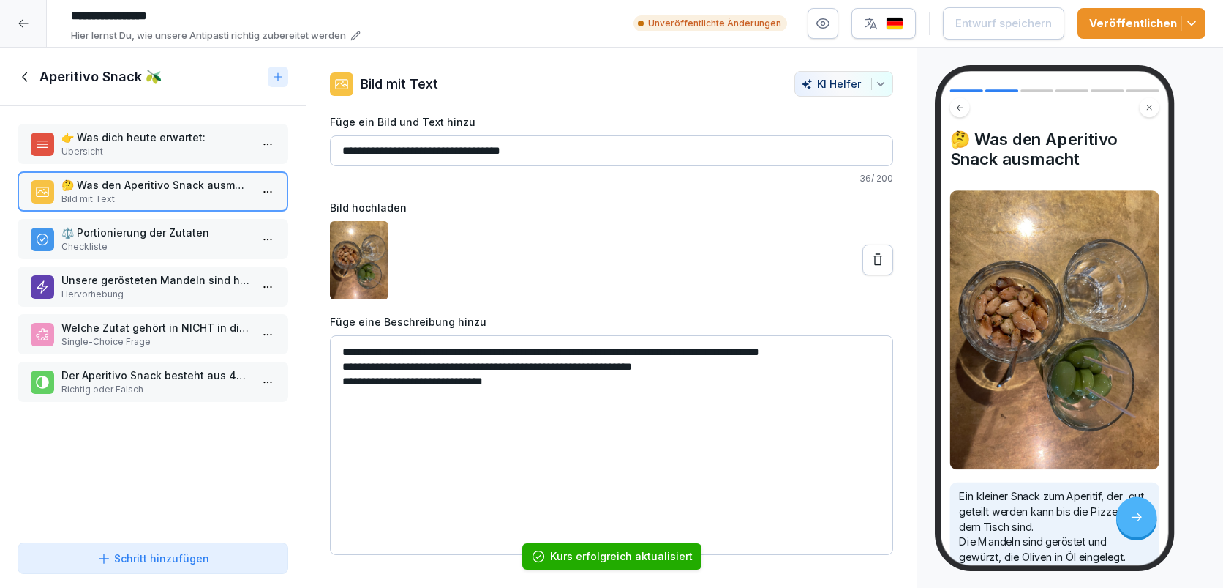
click at [126, 281] on p "Unsere gerösteten Mandeln sind hausgemacht" at bounding box center [155, 279] width 189 height 15
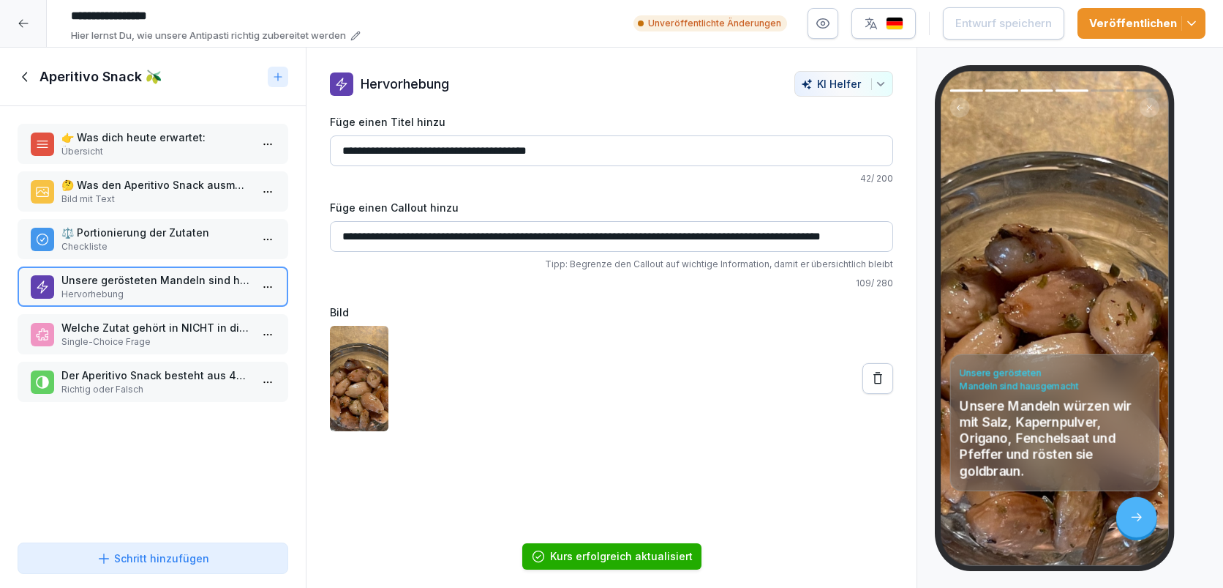
click at [124, 335] on p "Single-Choice Frage" at bounding box center [155, 341] width 189 height 13
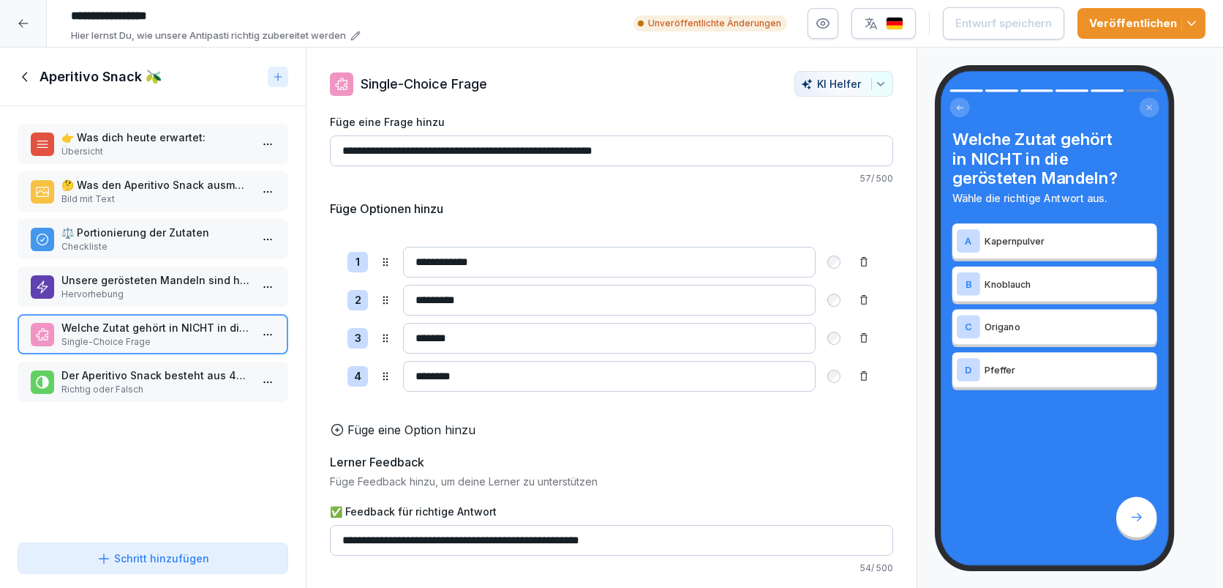
click at [122, 381] on p "Der Aperitivo Snack besteht aus 40 g Mandeln und 40 g Oliven" at bounding box center [155, 374] width 189 height 15
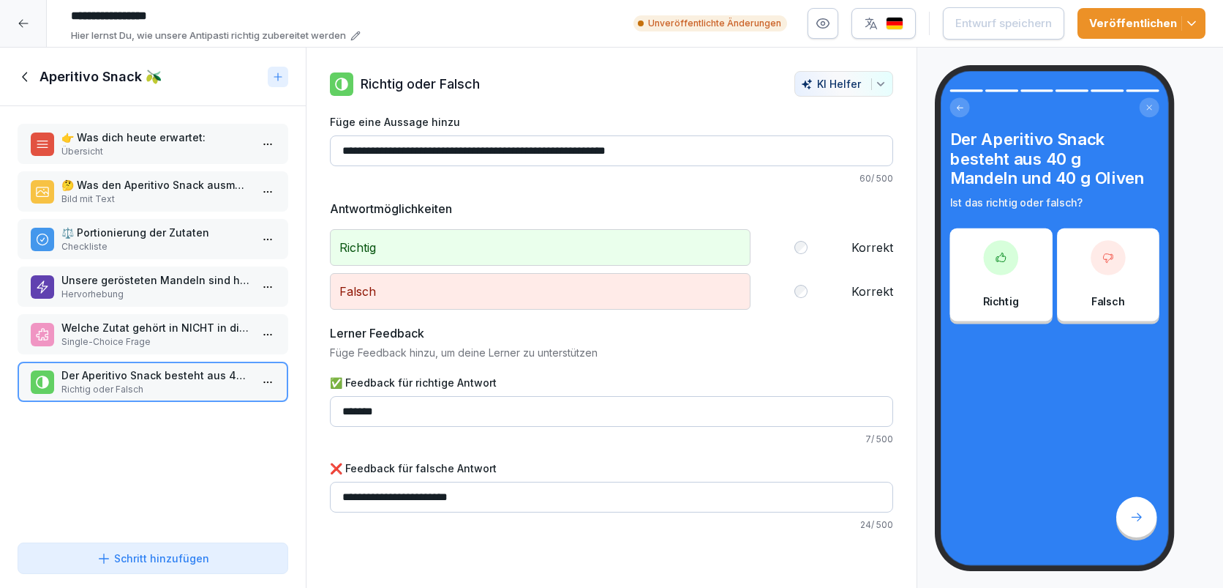
click at [171, 289] on p "Hervorhebung" at bounding box center [155, 294] width 189 height 13
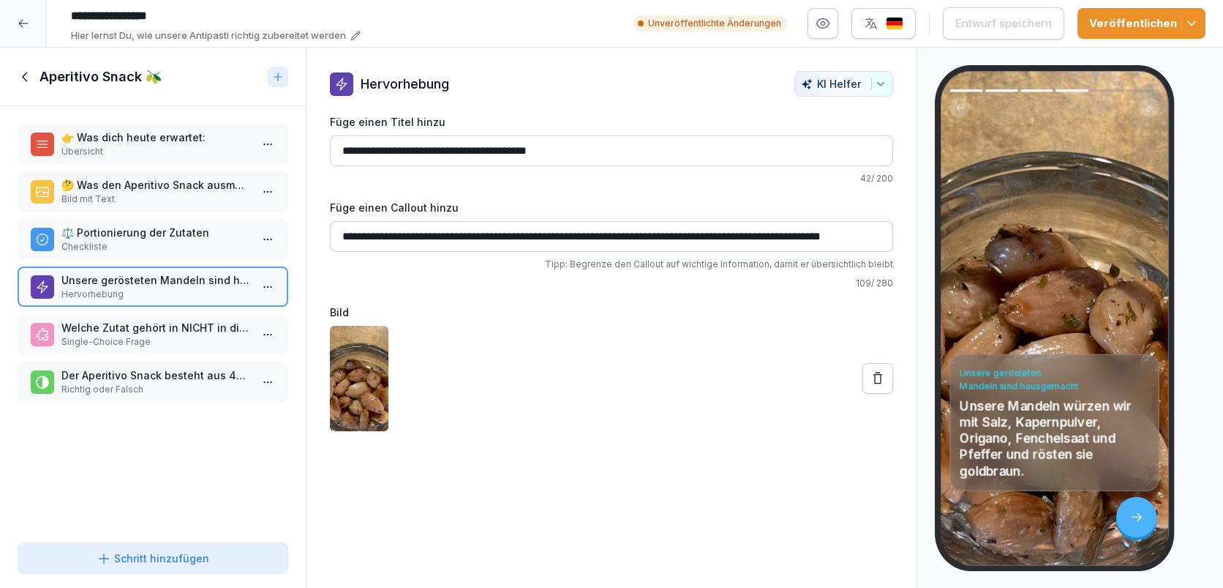
click at [108, 236] on p "⚖️ Portionierung der Zutaten" at bounding box center [155, 232] width 189 height 15
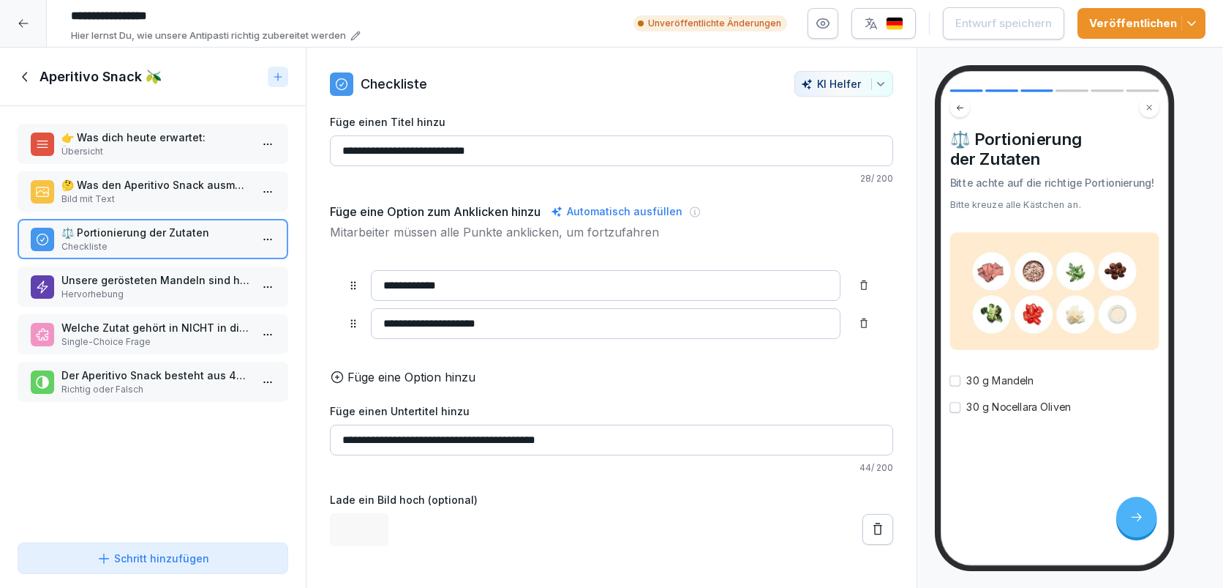
click at [125, 184] on p "🤔 Was den Aperitivo Snack ausmacht" at bounding box center [155, 184] width 189 height 15
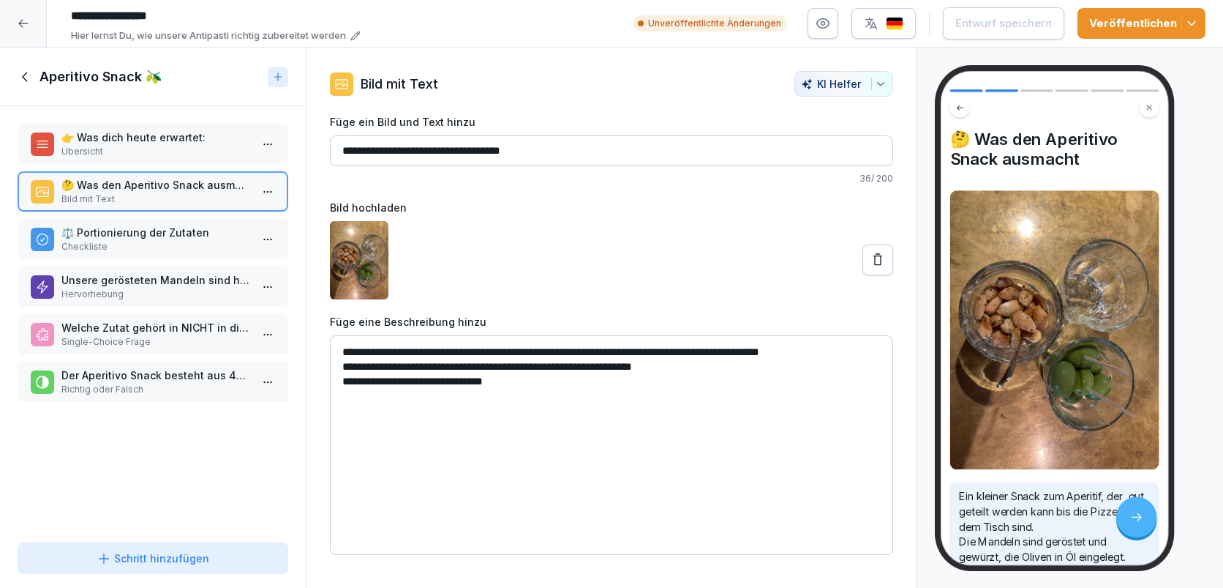
click at [24, 75] on icon at bounding box center [26, 77] width 16 height 16
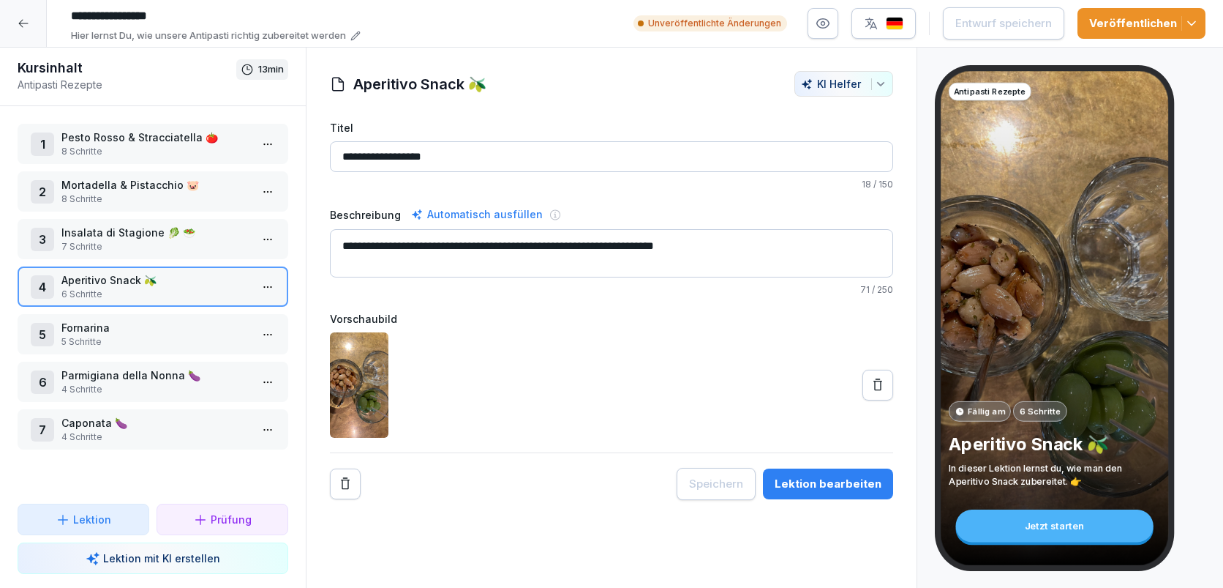
click at [136, 332] on p "Fornarina" at bounding box center [155, 327] width 189 height 15
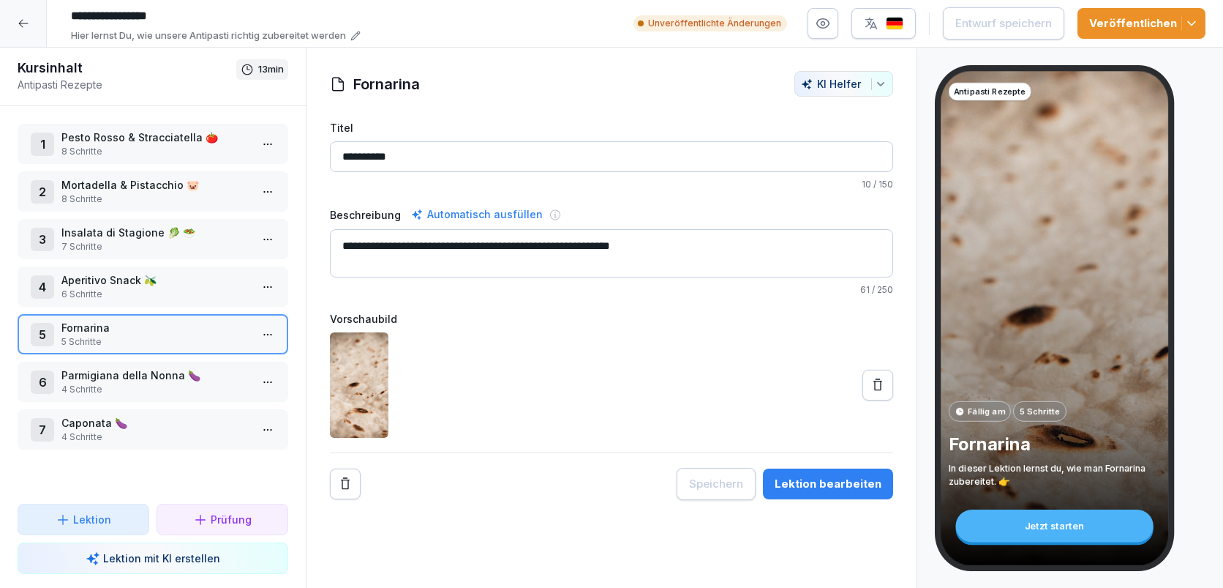
click at [164, 369] on p "Parmigiana della Nonna 🍆" at bounding box center [155, 374] width 189 height 15
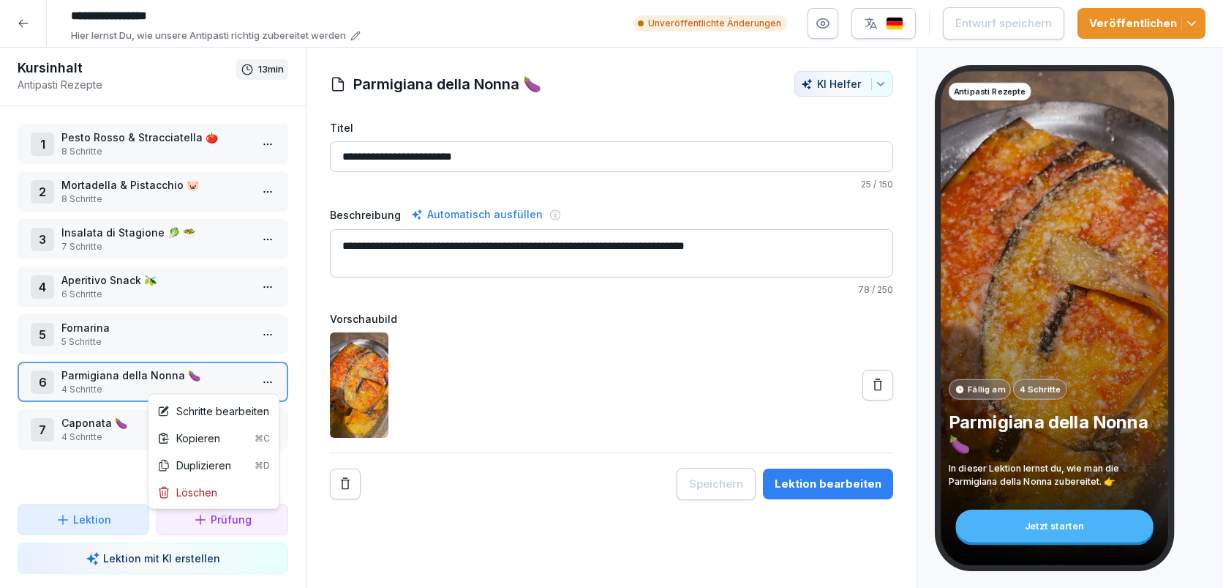
click at [265, 384] on html "**********" at bounding box center [611, 294] width 1223 height 588
click at [236, 409] on div "Schritte bearbeiten" at bounding box center [213, 410] width 112 height 15
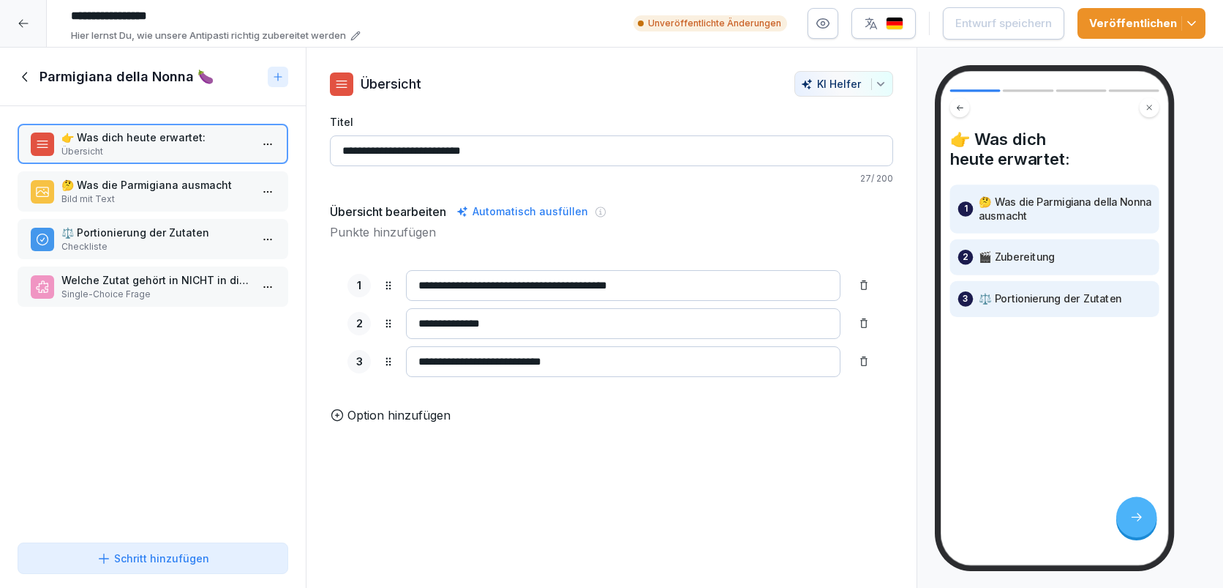
click at [182, 185] on p "🤔 Was die Parmigiana ausmacht" at bounding box center [155, 184] width 189 height 15
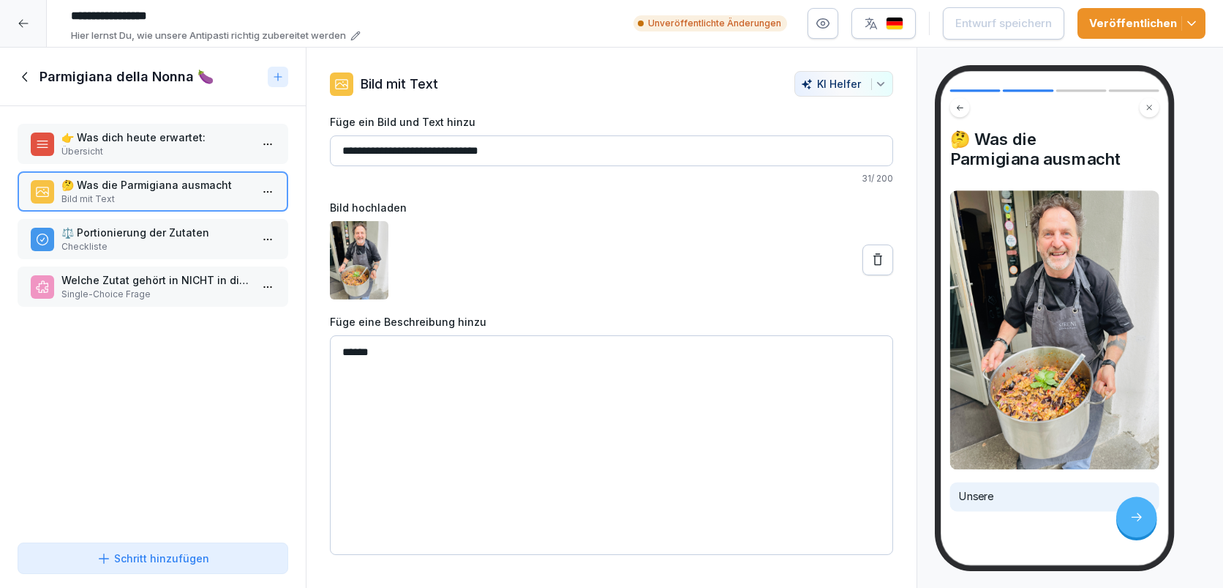
click at [409, 359] on textarea "******" at bounding box center [611, 445] width 563 height 220
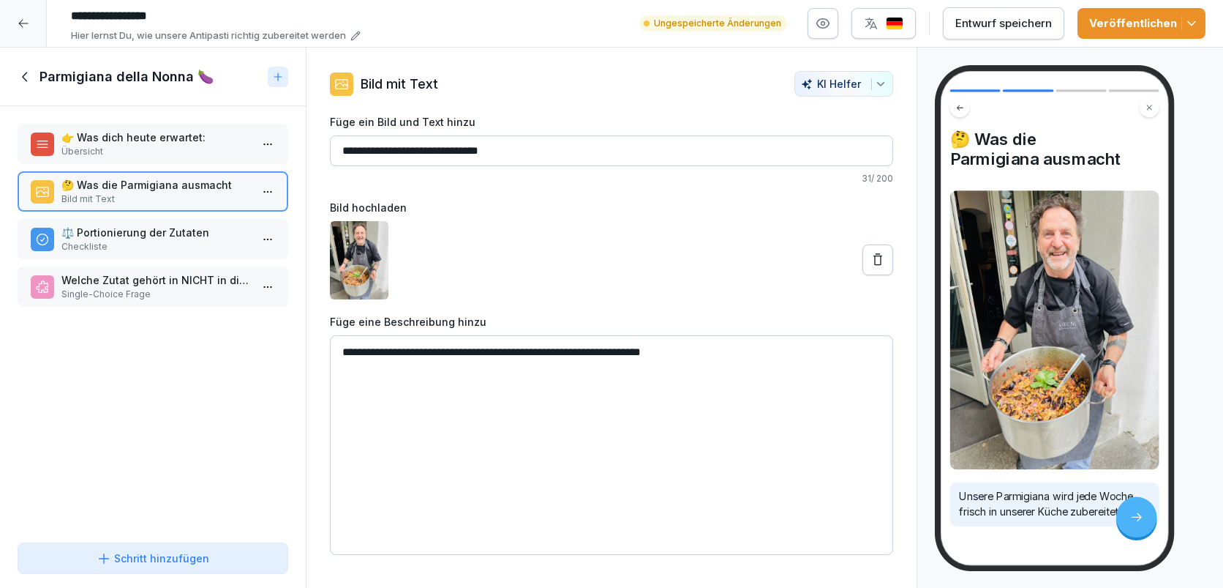
click at [724, 354] on textarea "**********" at bounding box center [611, 445] width 563 height 220
type textarea "**********"
click at [1018, 29] on div "Entwurf speichern" at bounding box center [1004, 23] width 97 height 16
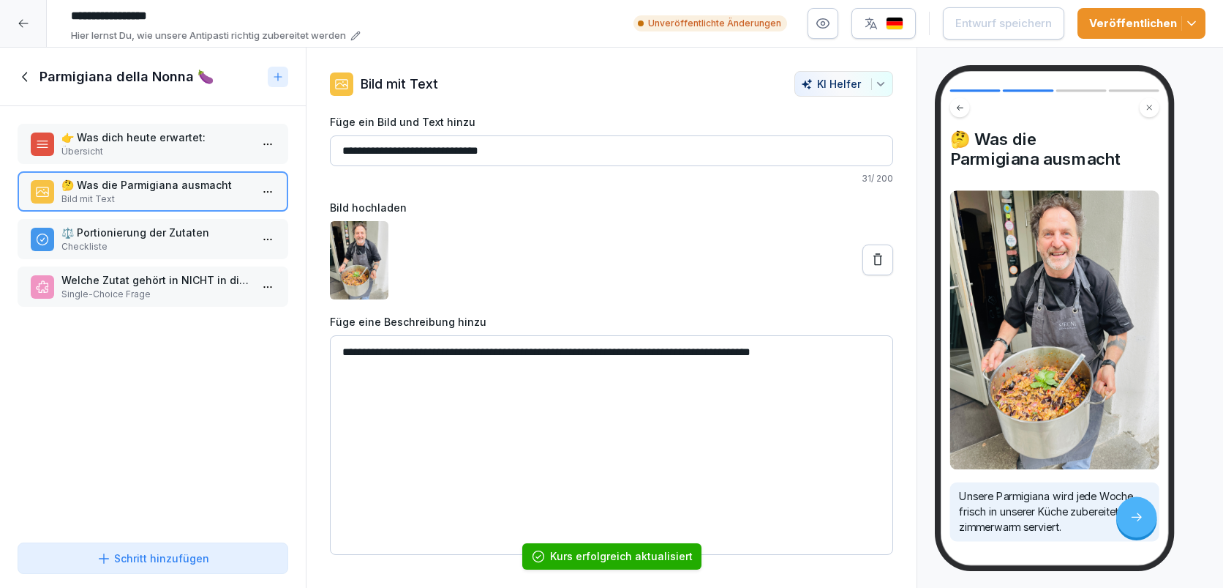
click at [206, 233] on p "⚖️ Portionierung der Zutaten" at bounding box center [155, 232] width 189 height 15
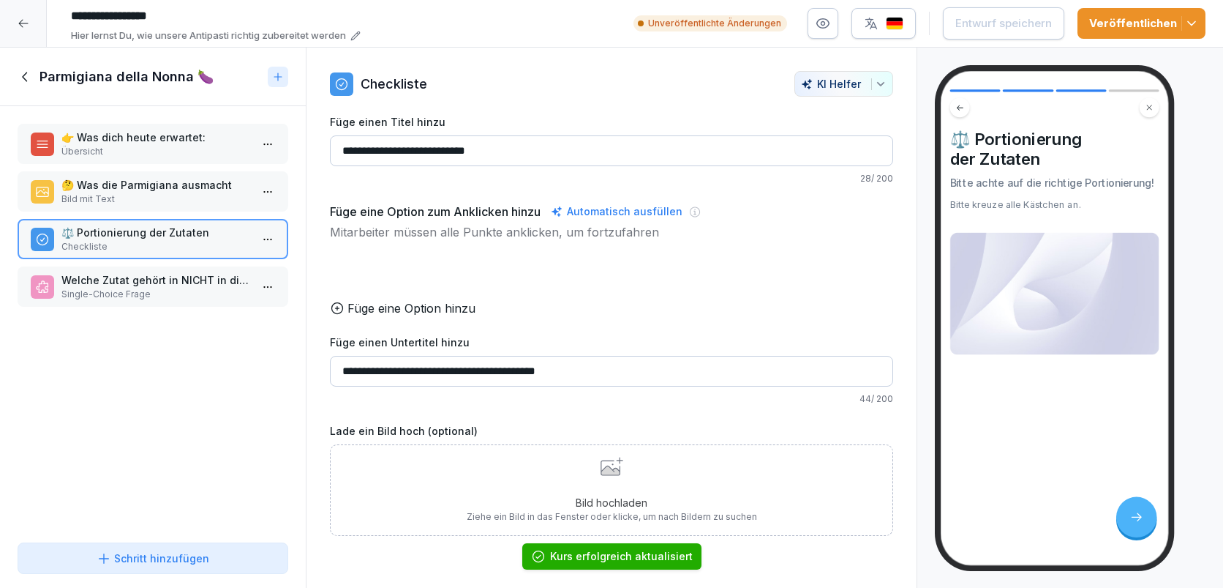
click at [90, 278] on p "Welche Zutat gehört in NICHT in die Parmigiana?" at bounding box center [155, 279] width 189 height 15
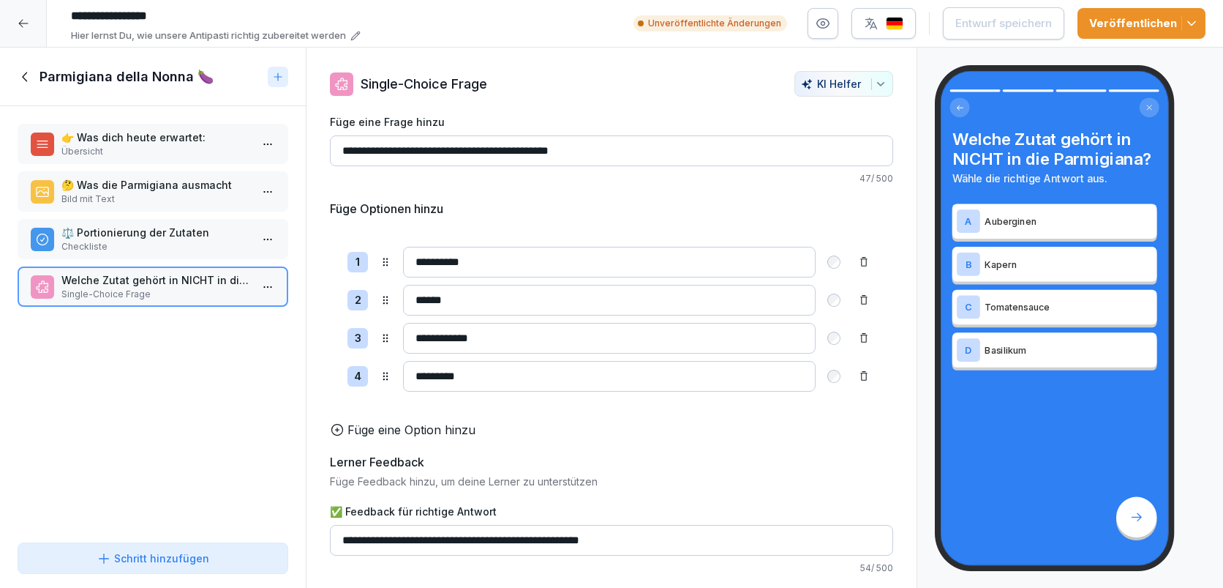
click at [96, 249] on p "Checkliste" at bounding box center [155, 246] width 189 height 13
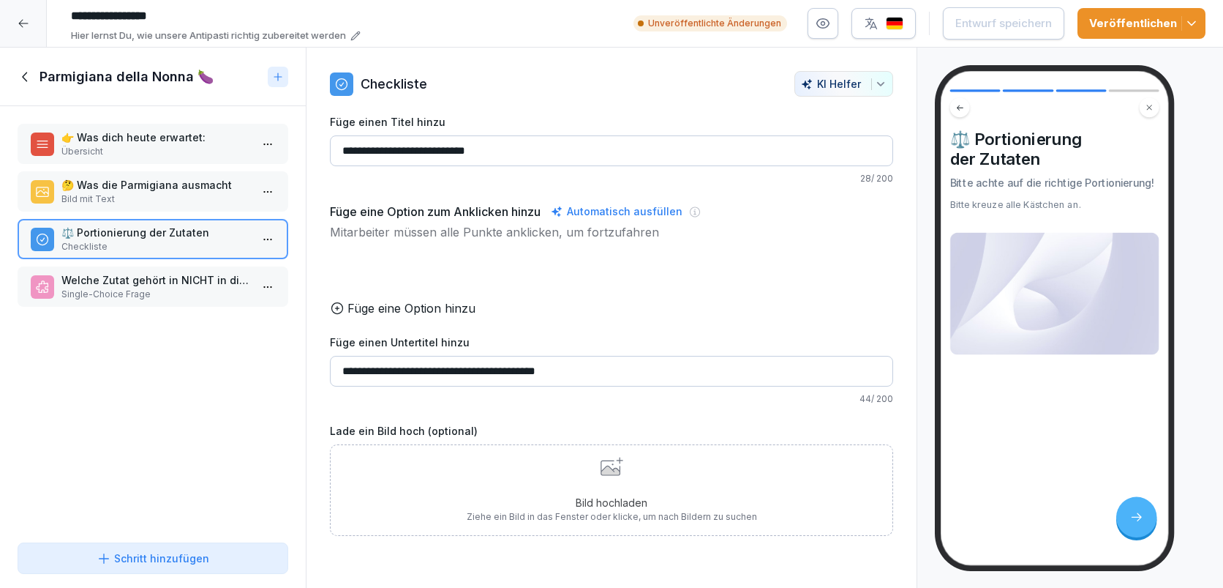
click at [599, 476] on div "Bild hochladen Ziehe ein Bild in das Fenster oder klicke, um nach Bildern zu su…" at bounding box center [612, 490] width 291 height 67
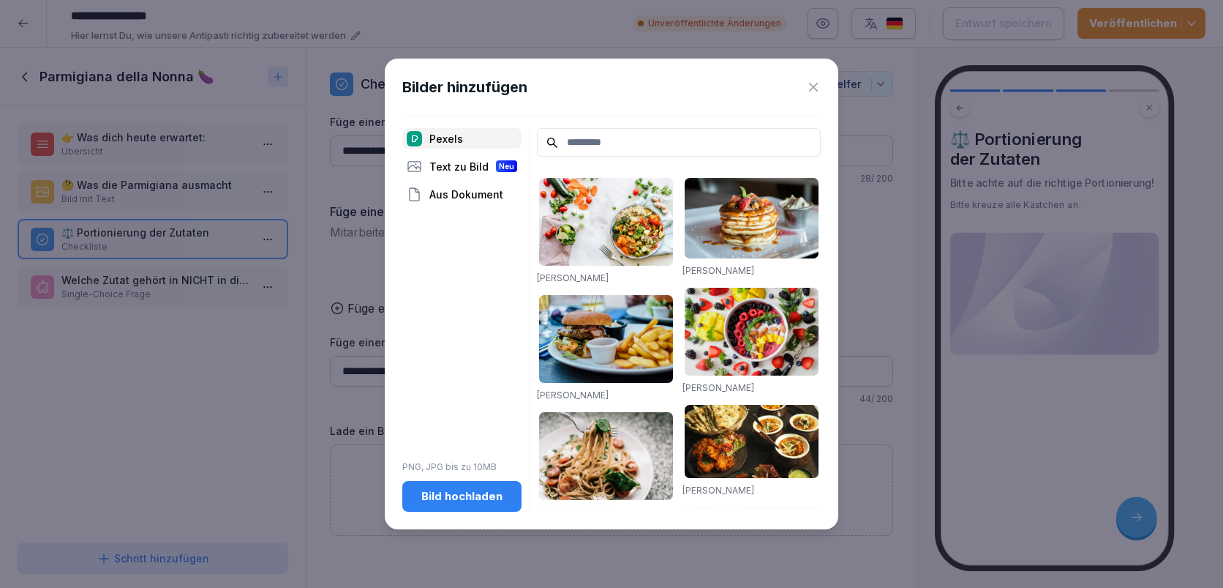
click at [454, 500] on div "Bild hochladen" at bounding box center [462, 496] width 96 height 16
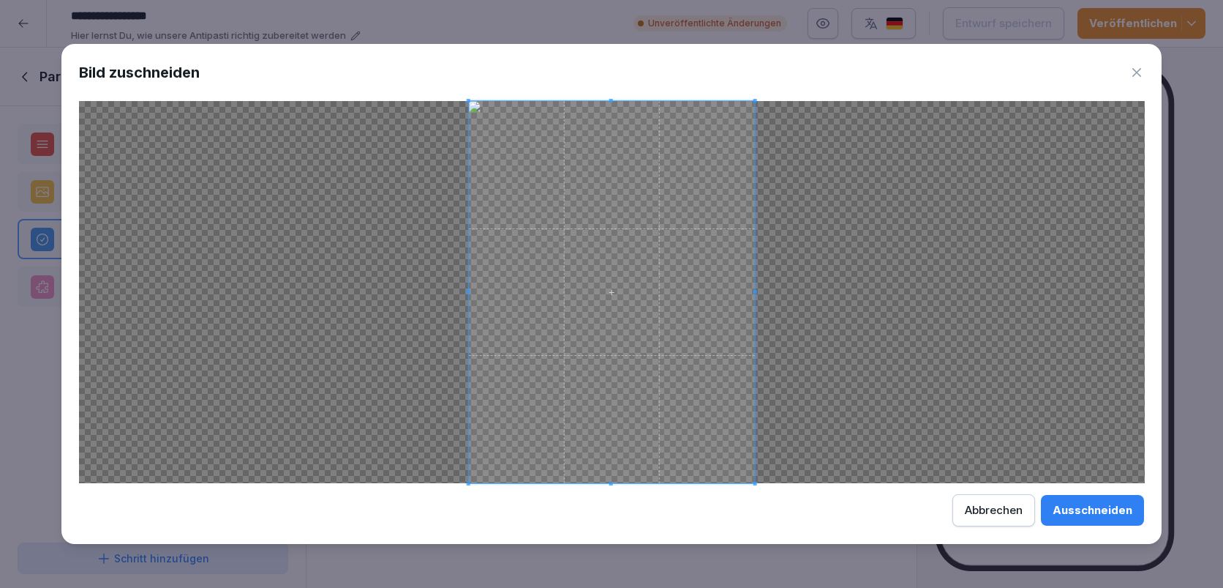
click at [1089, 522] on button "Ausschneiden" at bounding box center [1092, 510] width 103 height 31
